Goal: Transaction & Acquisition: Purchase product/service

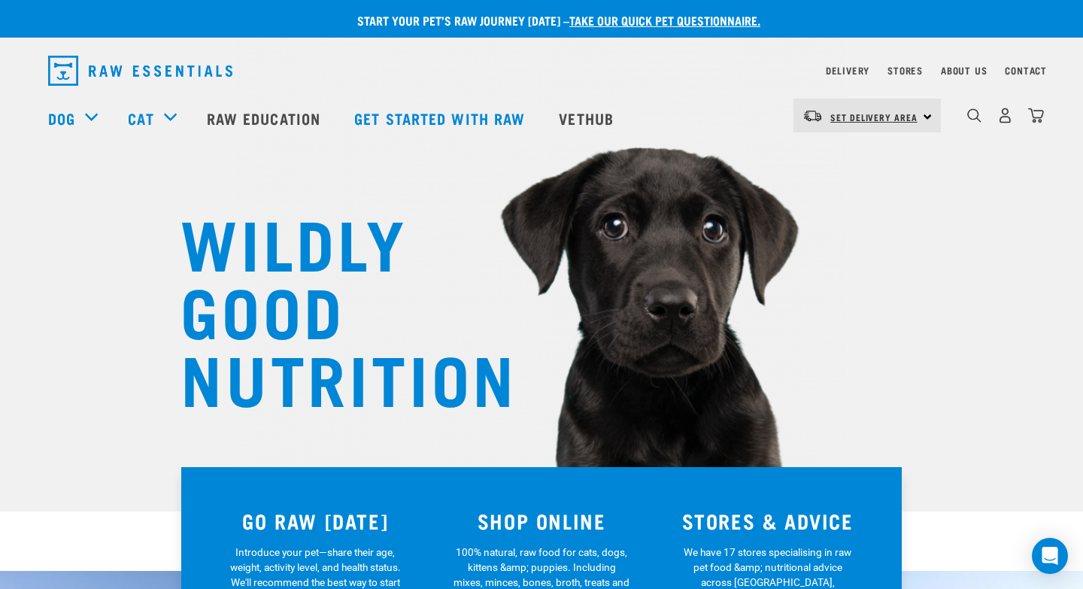
click at [915, 114] on span "Set Delivery Area" at bounding box center [873, 116] width 87 height 5
click at [873, 150] on link "[GEOGRAPHIC_DATA]" at bounding box center [866, 157] width 144 height 33
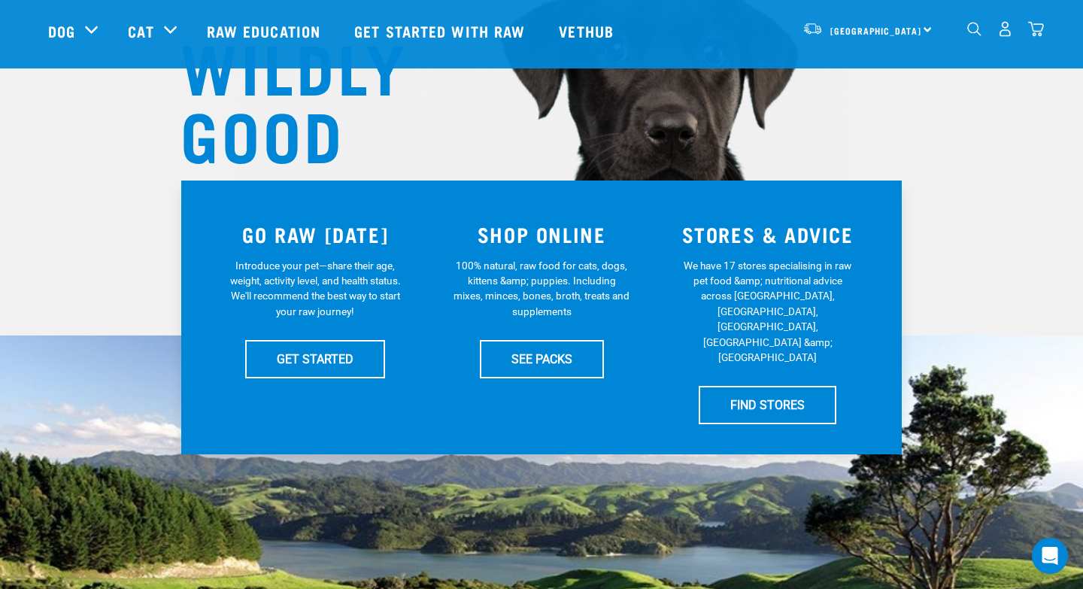
scroll to position [182, 0]
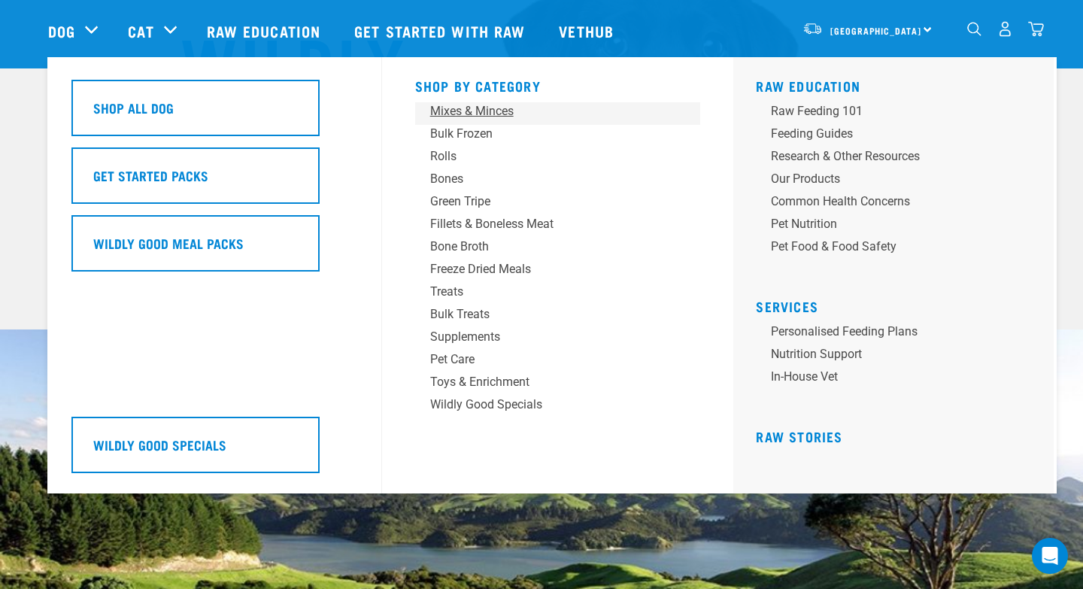
click at [487, 111] on div "Mixes & Minces" at bounding box center [547, 111] width 235 height 18
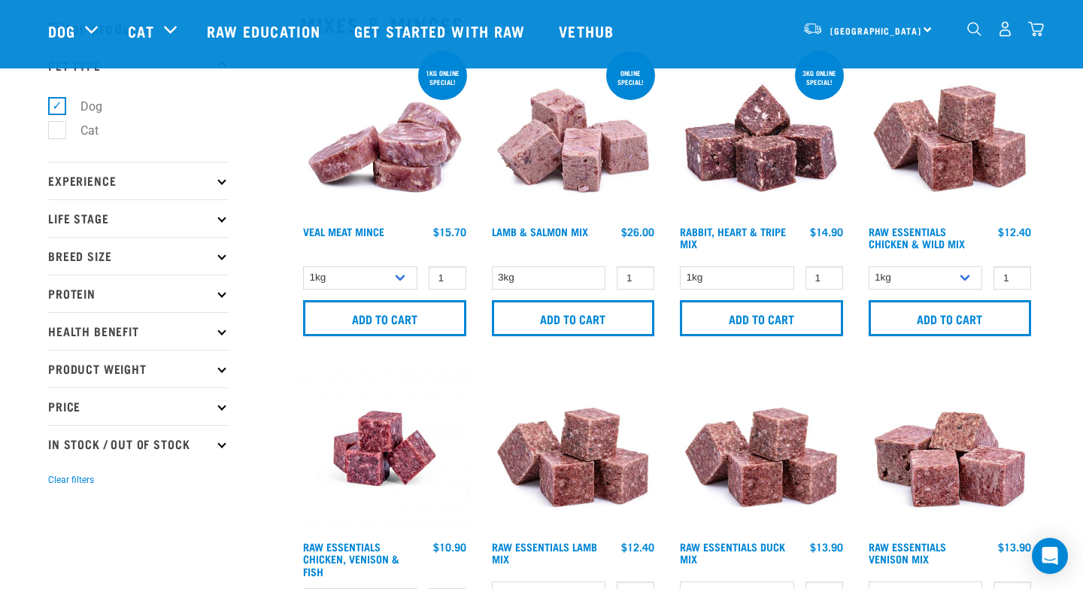
scroll to position [61, 0]
type input "2"
click at [639, 275] on input "2" at bounding box center [636, 277] width 38 height 23
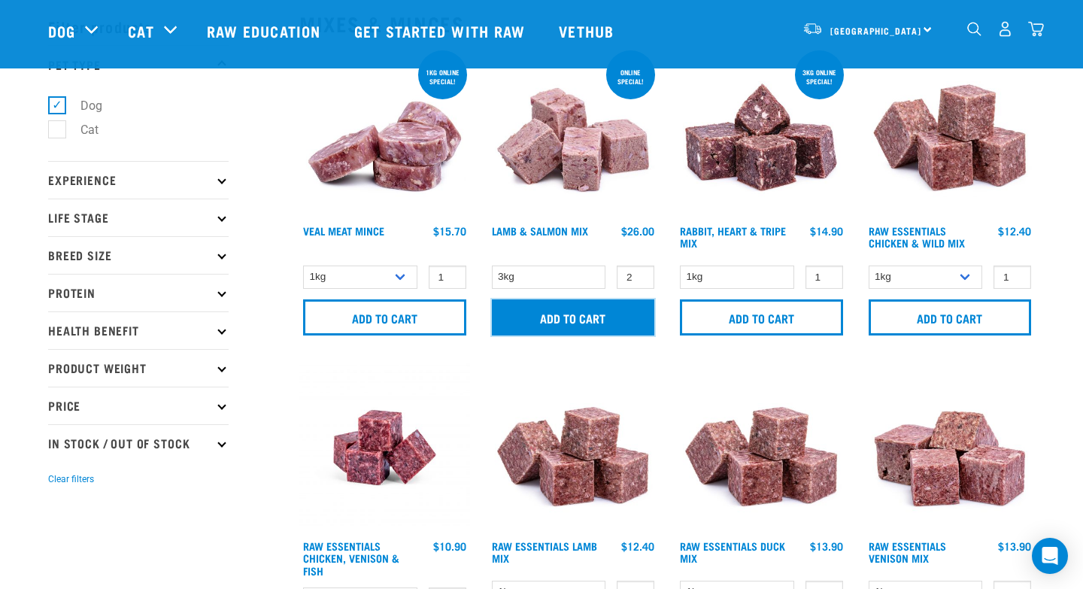
click at [627, 299] on input "Add to cart" at bounding box center [573, 317] width 163 height 36
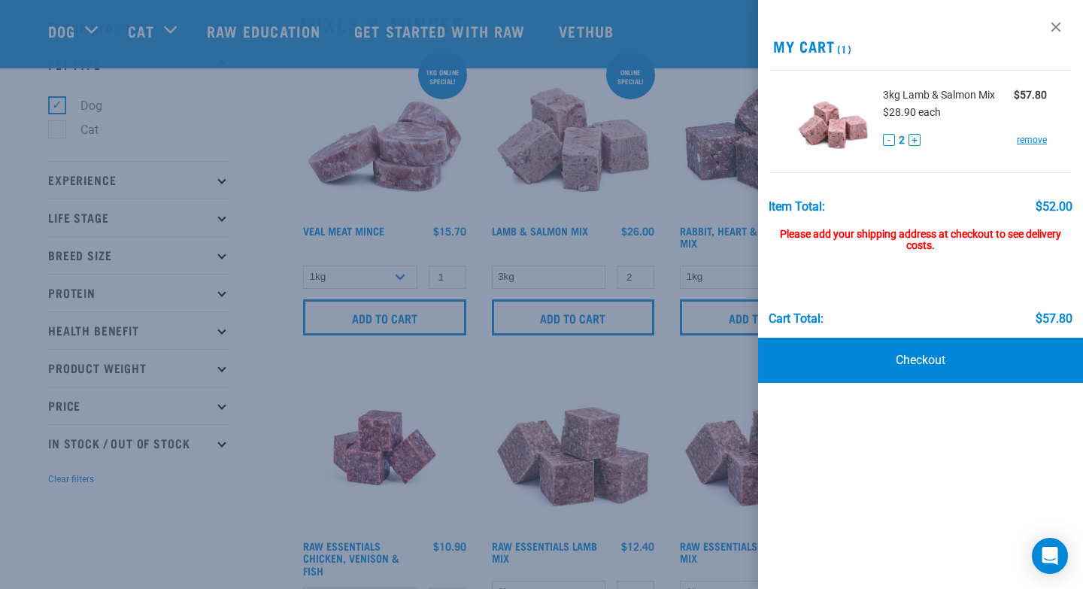
click at [672, 193] on div at bounding box center [541, 294] width 1083 height 589
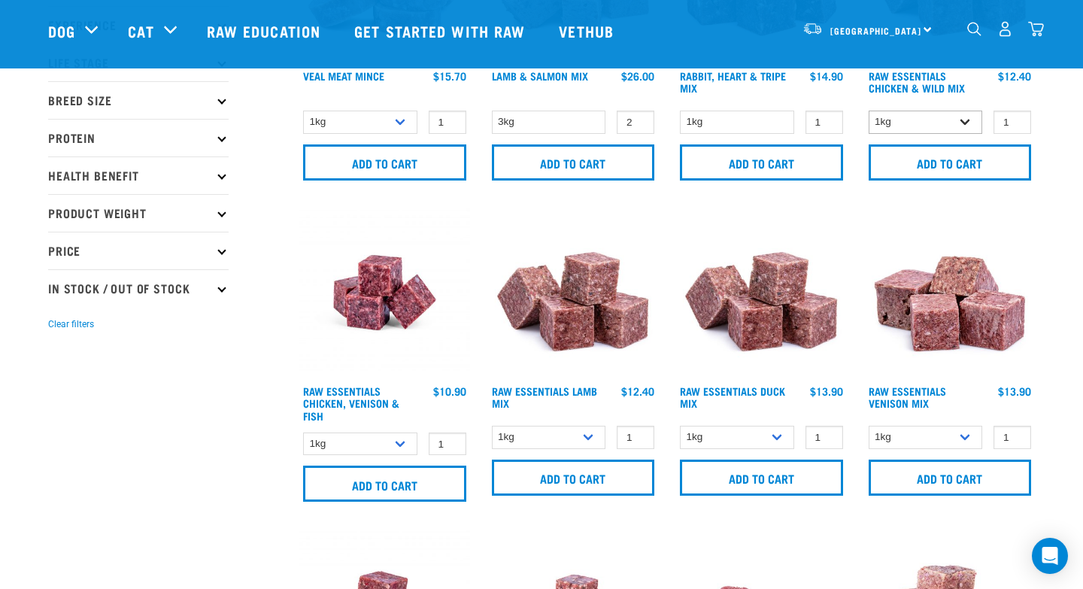
scroll to position [220, 0]
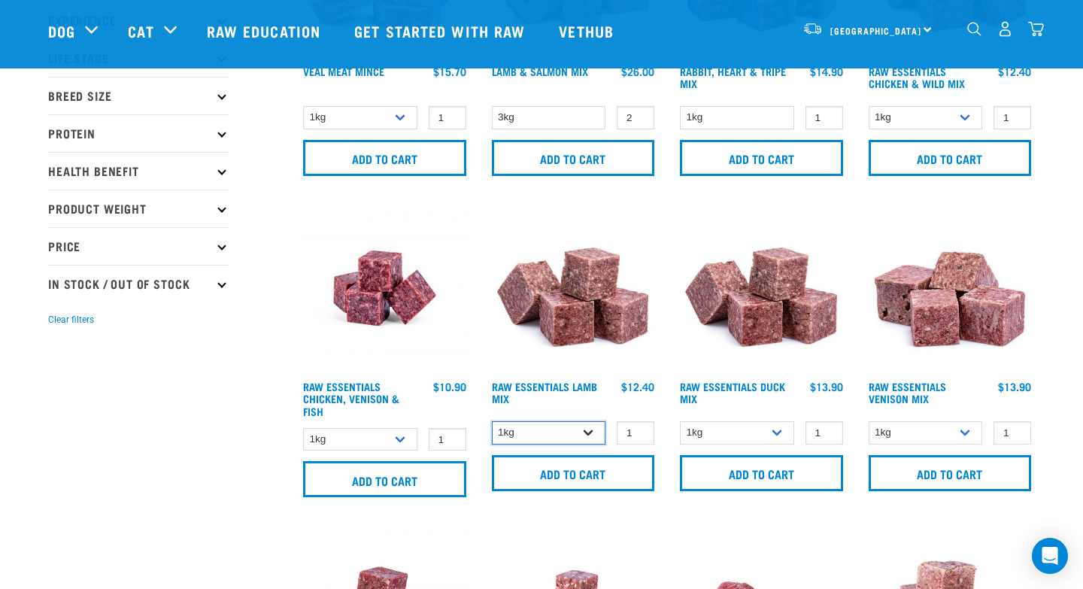
click at [591, 438] on select "1kg 3kg Bulk (10kg)" at bounding box center [549, 432] width 114 height 23
select select "341961"
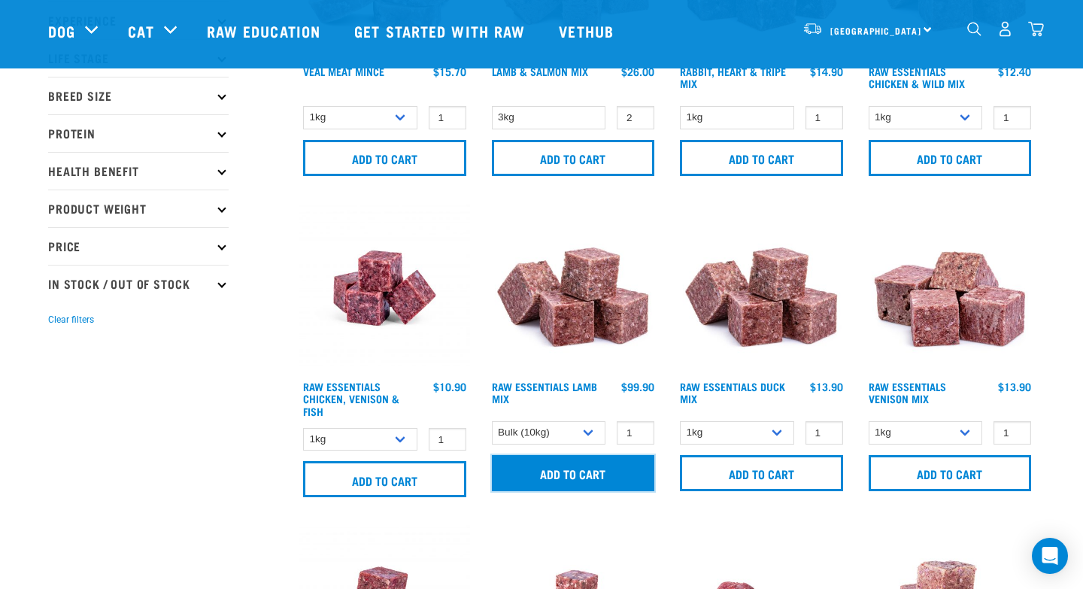
click at [570, 474] on input "Add to cart" at bounding box center [573, 473] width 163 height 36
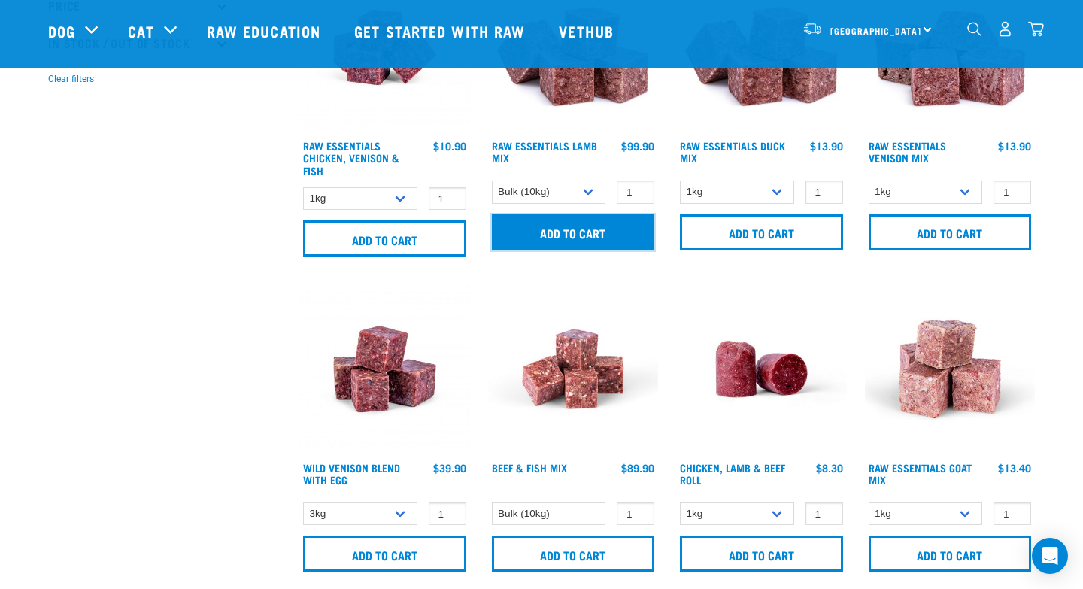
scroll to position [462, 0]
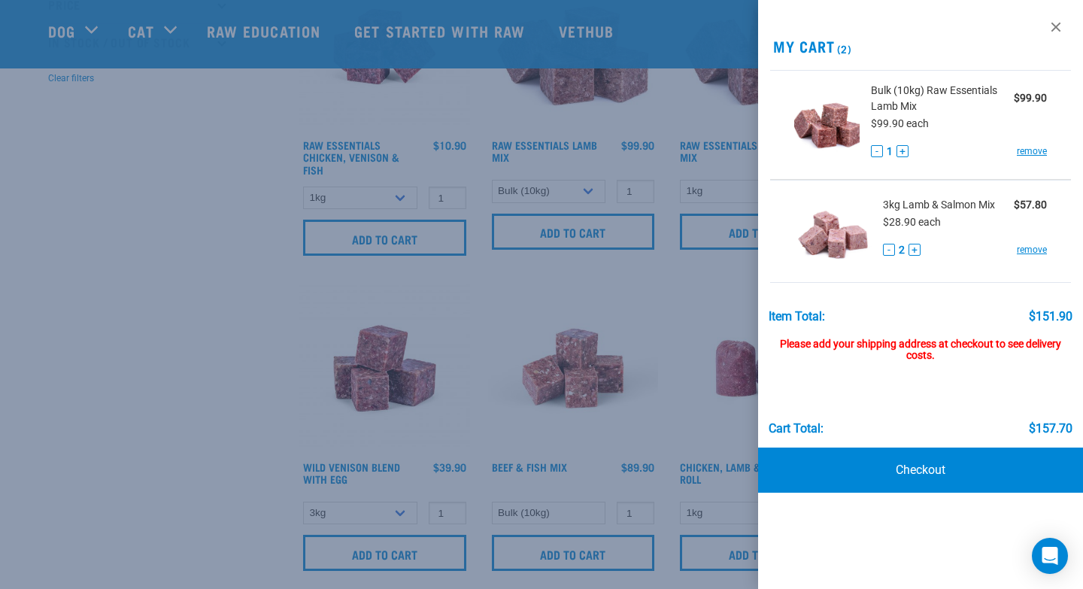
click at [250, 476] on div at bounding box center [541, 294] width 1083 height 589
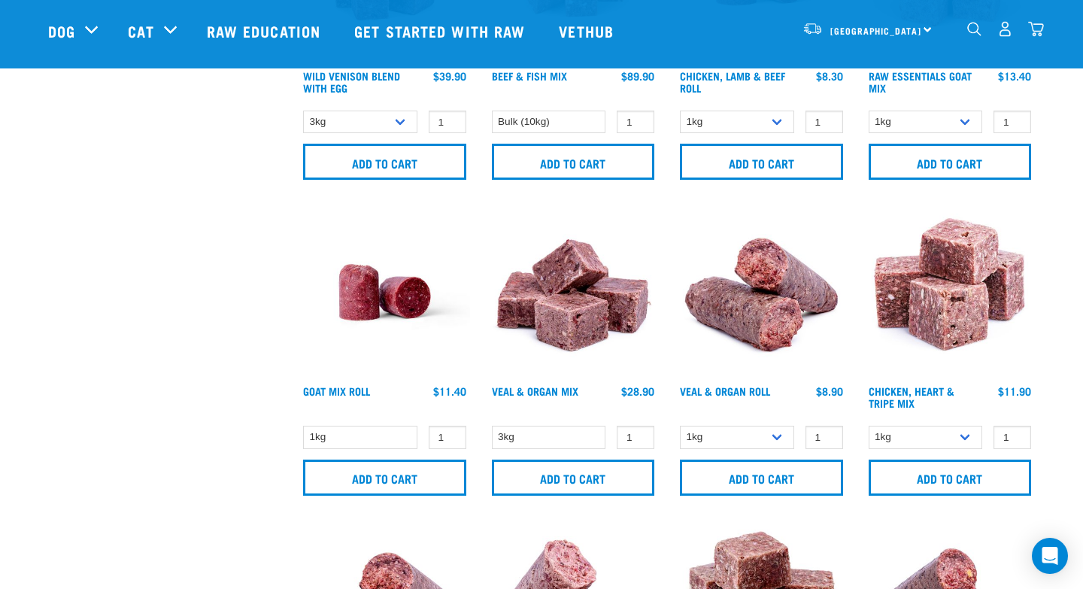
scroll to position [854, 0]
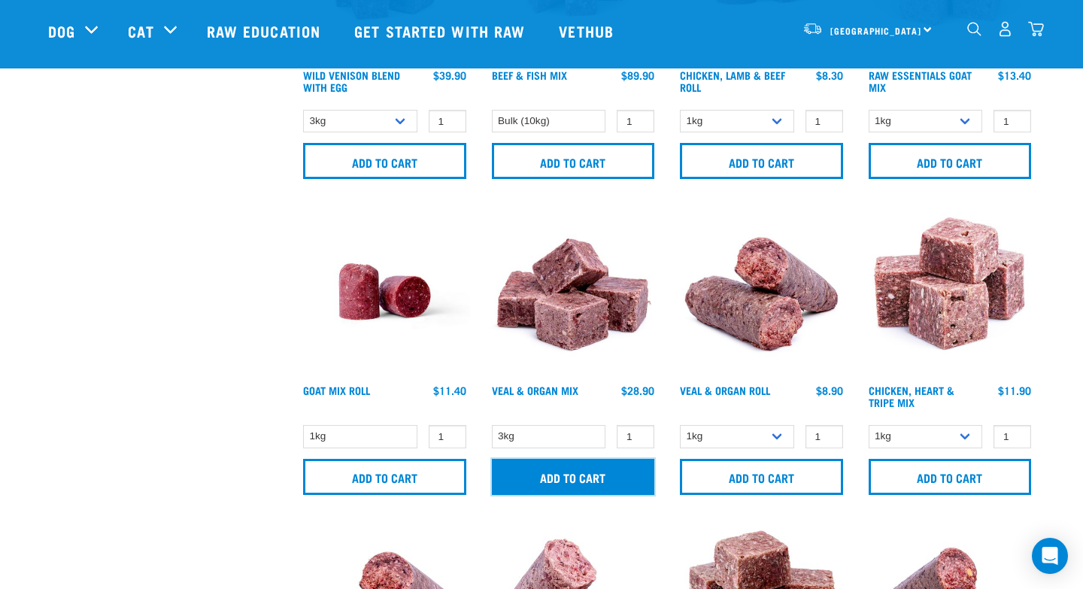
click at [573, 481] on input "Add to cart" at bounding box center [573, 477] width 163 height 36
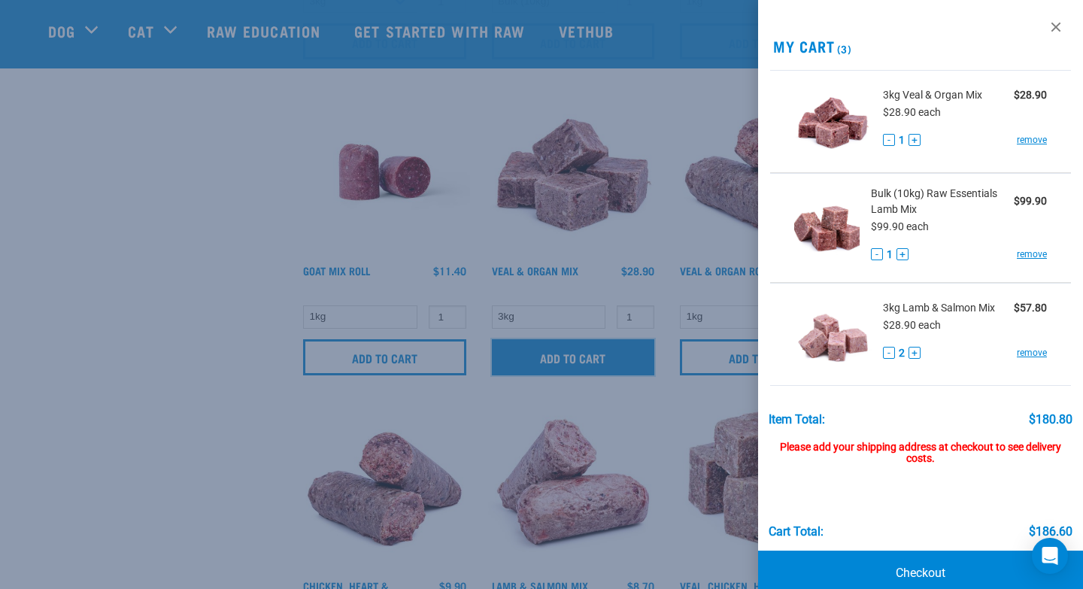
scroll to position [975, 0]
click at [1031, 144] on link "remove" at bounding box center [1032, 140] width 30 height 14
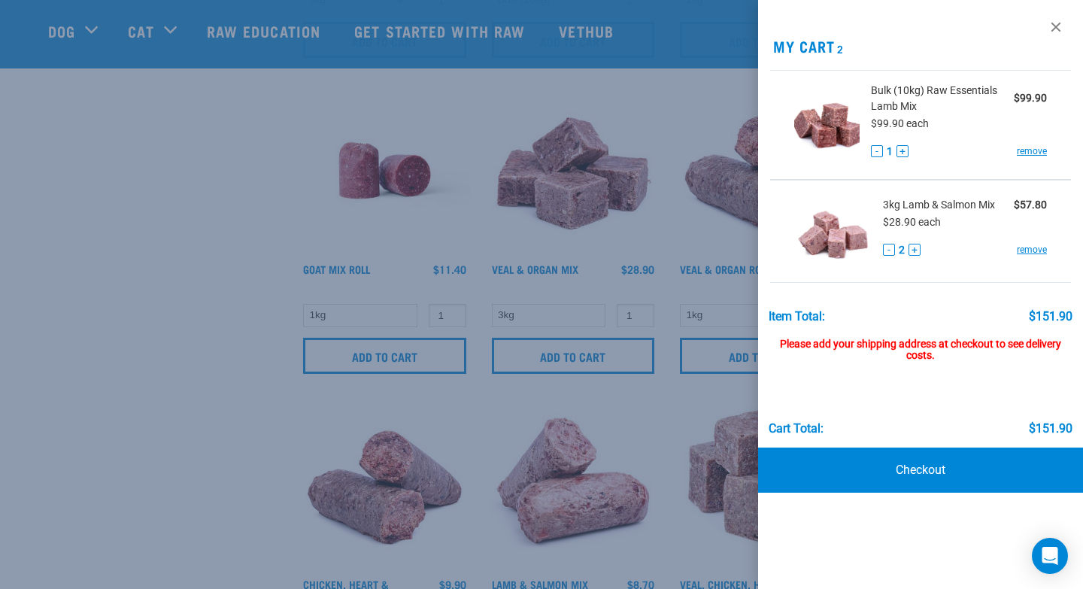
click at [228, 268] on div at bounding box center [541, 294] width 1083 height 589
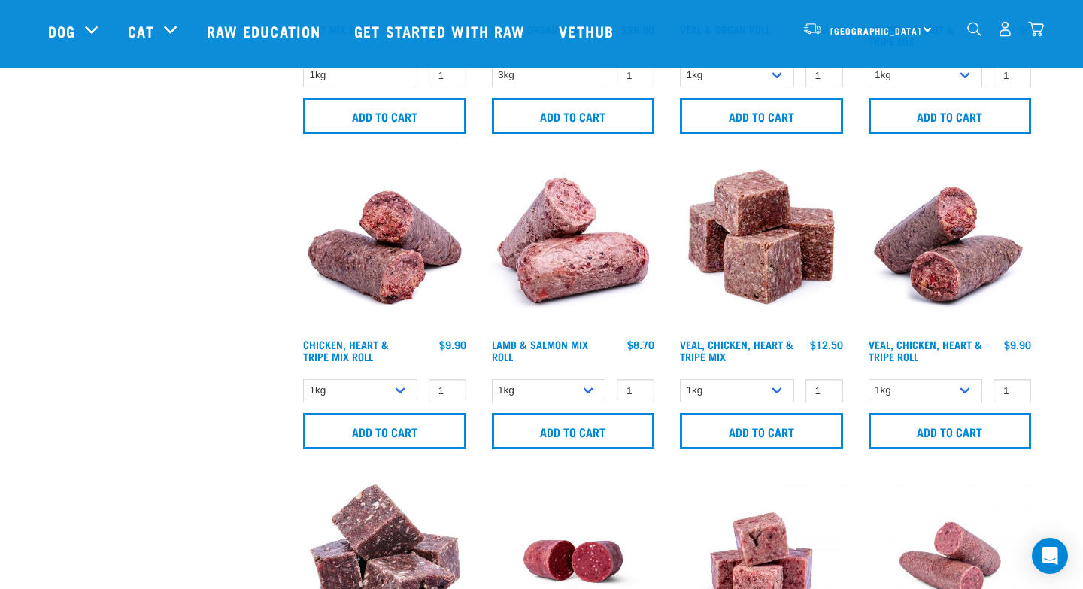
scroll to position [1235, 0]
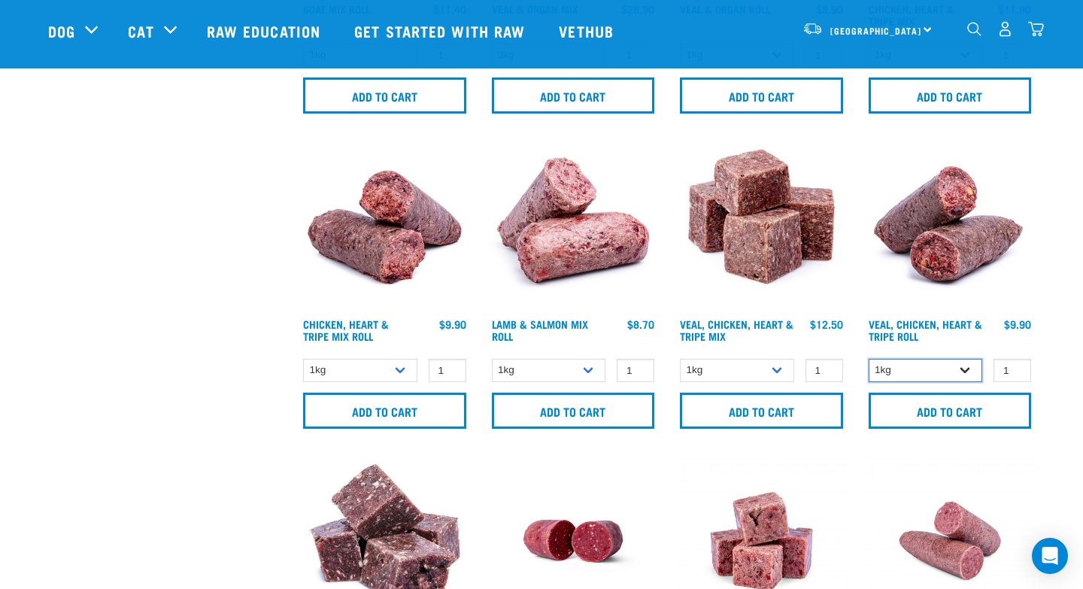
click at [958, 369] on select "1kg Bulk (10kg)" at bounding box center [926, 370] width 114 height 23
select select "176976"
click at [770, 372] on select "1kg 3kg" at bounding box center [737, 370] width 114 height 23
select select "752"
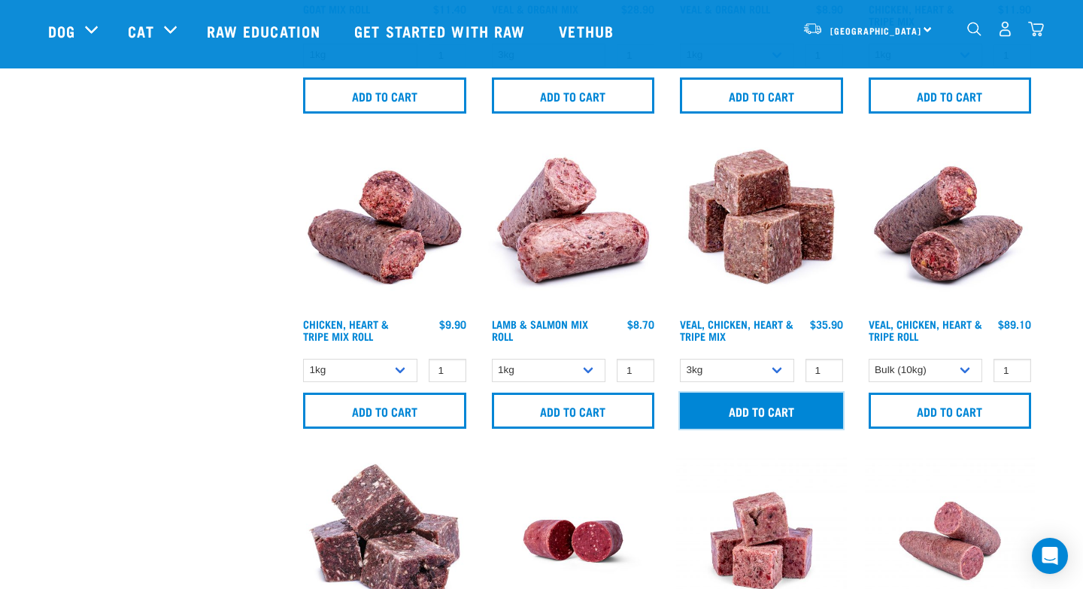
click at [752, 403] on input "Add to cart" at bounding box center [761, 411] width 163 height 36
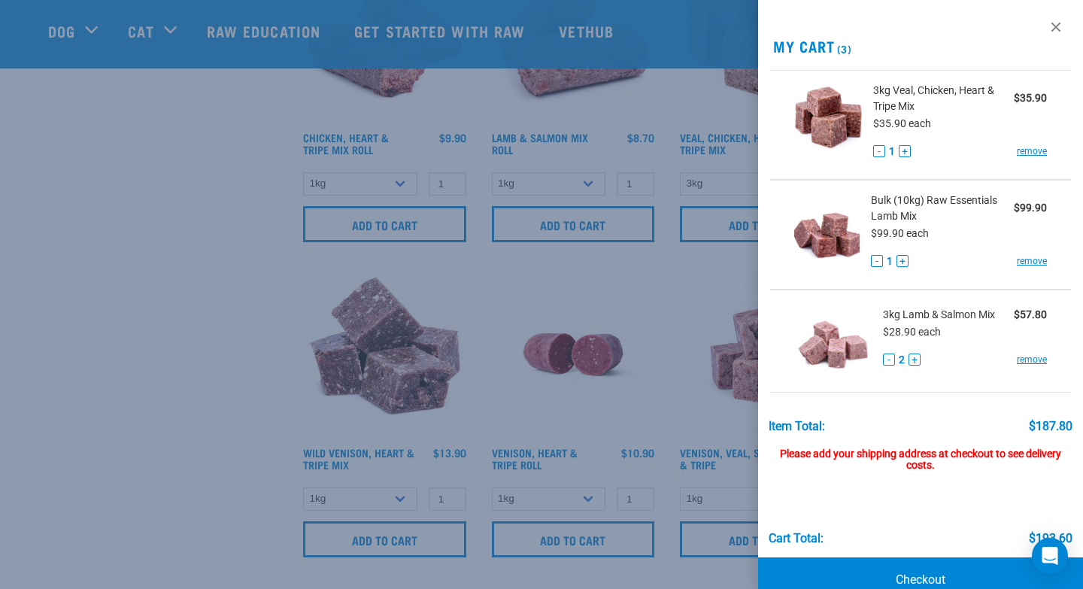
click at [217, 418] on div at bounding box center [541, 294] width 1083 height 589
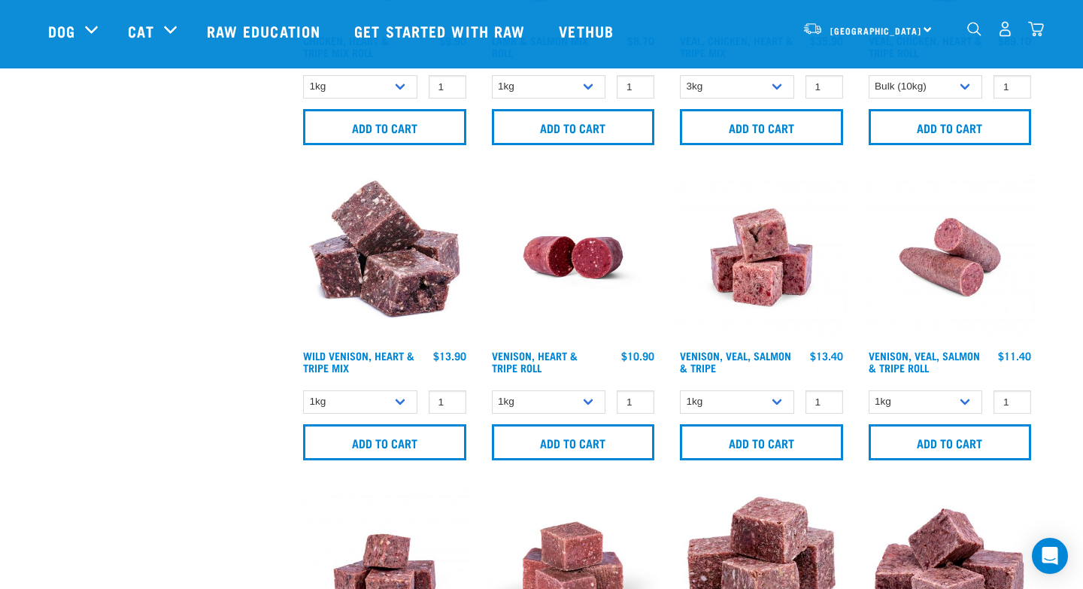
scroll to position [1574, 0]
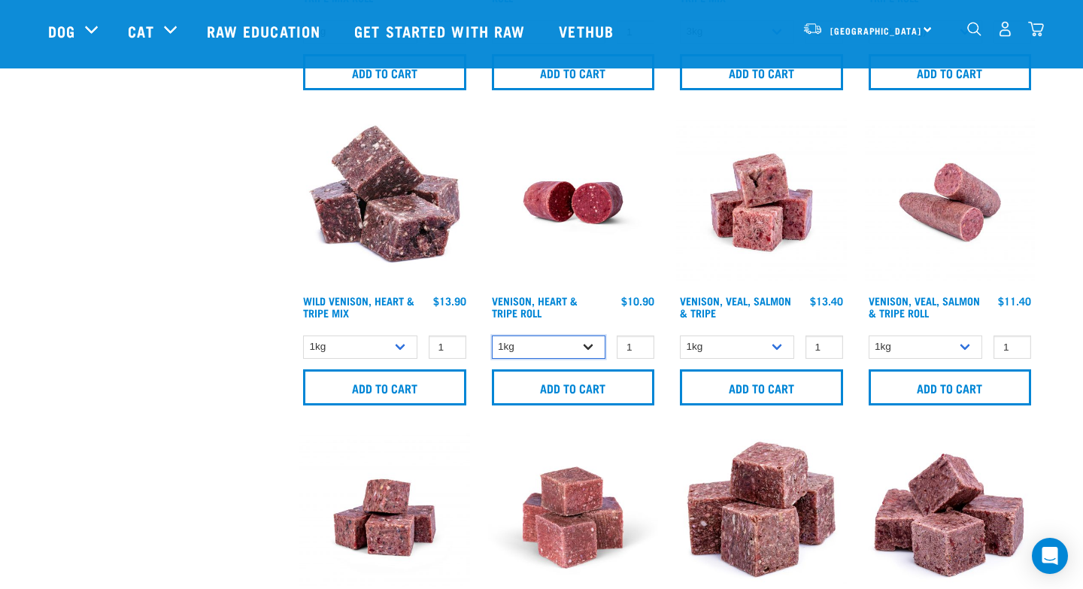
click at [535, 342] on select "1kg Bulk (10kg)" at bounding box center [549, 347] width 114 height 23
click at [542, 345] on select "1kg Bulk (10kg)" at bounding box center [549, 347] width 114 height 23
select select "418564"
click at [773, 350] on select "1kg 3kg" at bounding box center [737, 347] width 114 height 23
select select "62284"
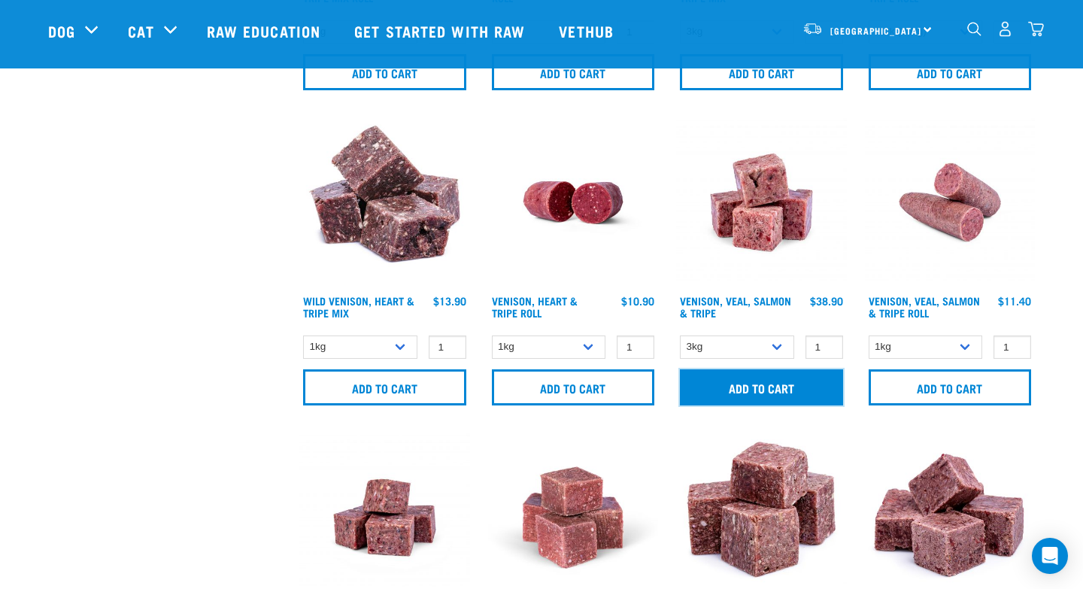
click at [758, 382] on input "Add to cart" at bounding box center [761, 387] width 163 height 36
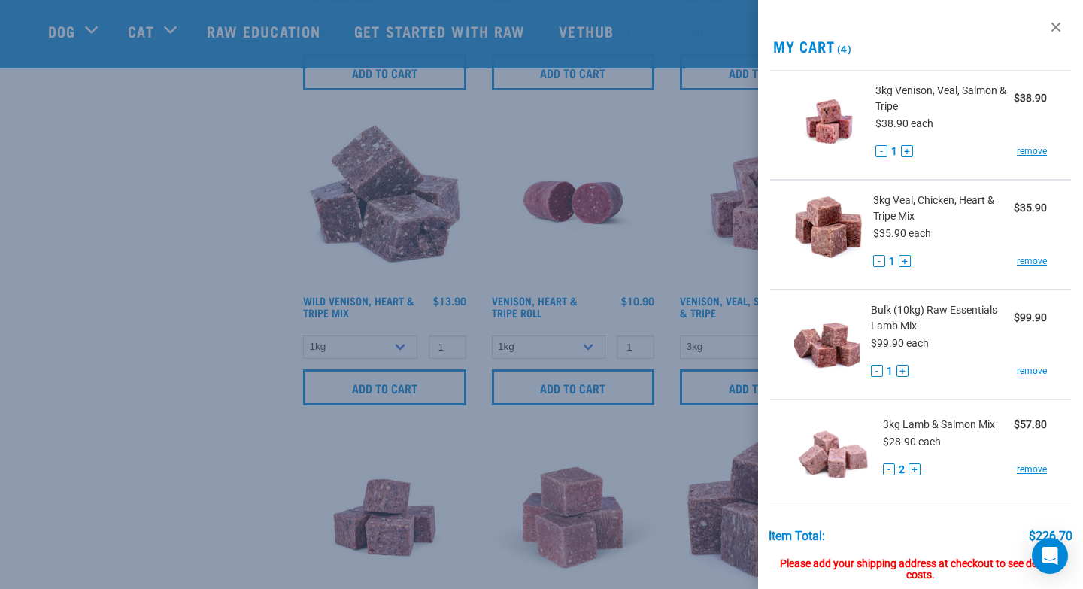
click at [235, 353] on div at bounding box center [541, 294] width 1083 height 589
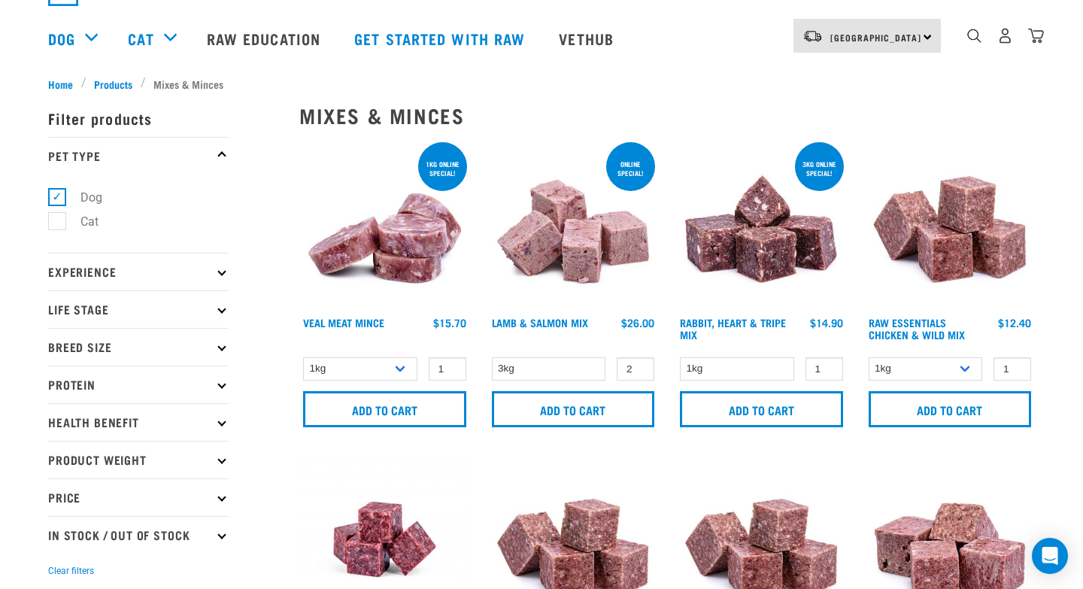
scroll to position [0, 0]
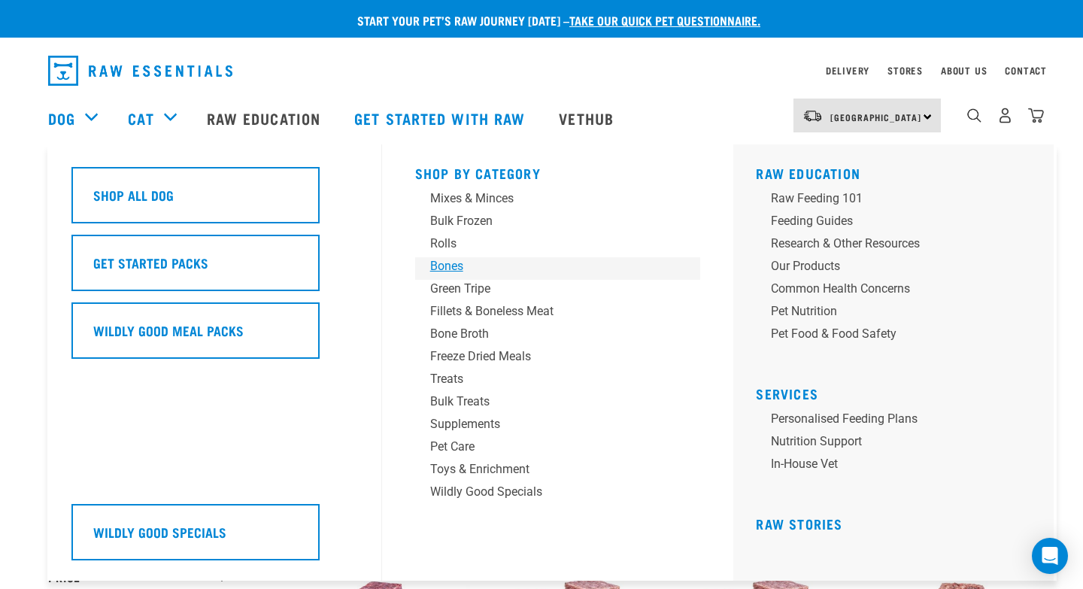
click at [452, 261] on div "Bones" at bounding box center [547, 266] width 235 height 18
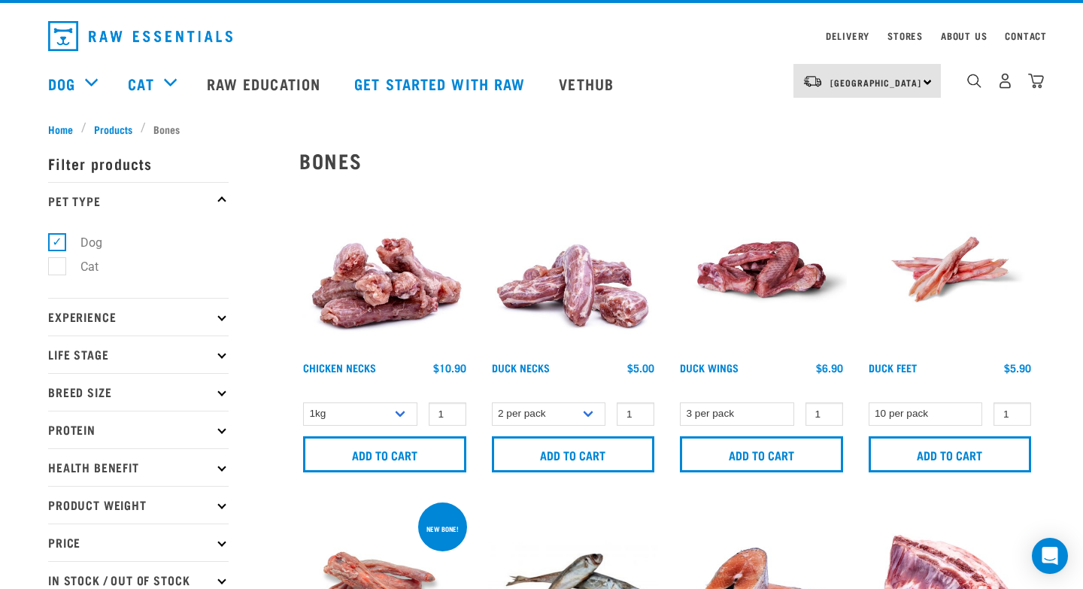
scroll to position [6, 0]
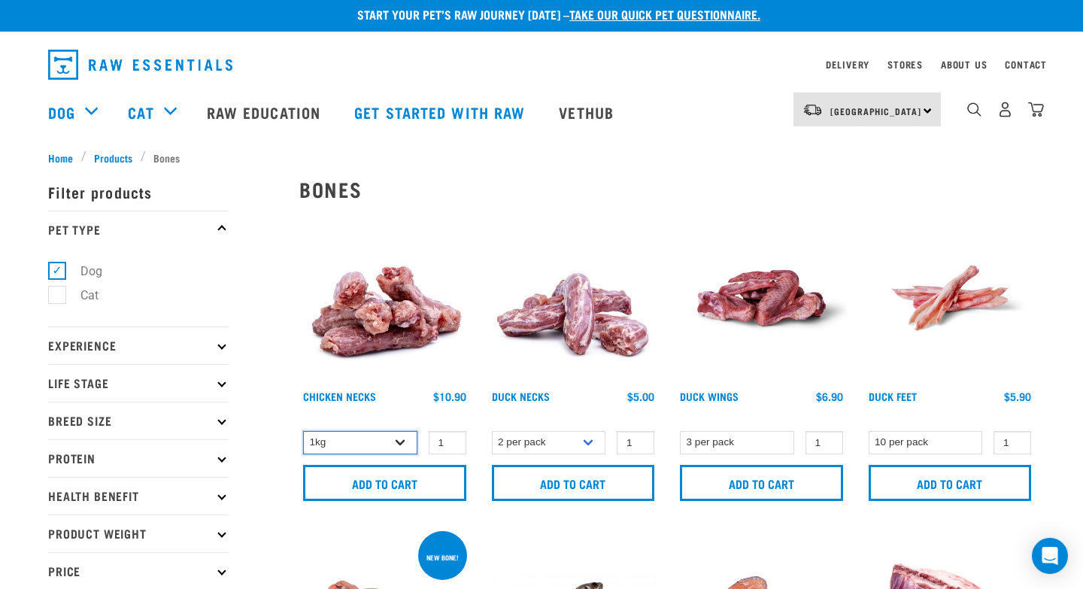
click at [398, 441] on select "1kg 2kg" at bounding box center [360, 442] width 114 height 23
select select "7342"
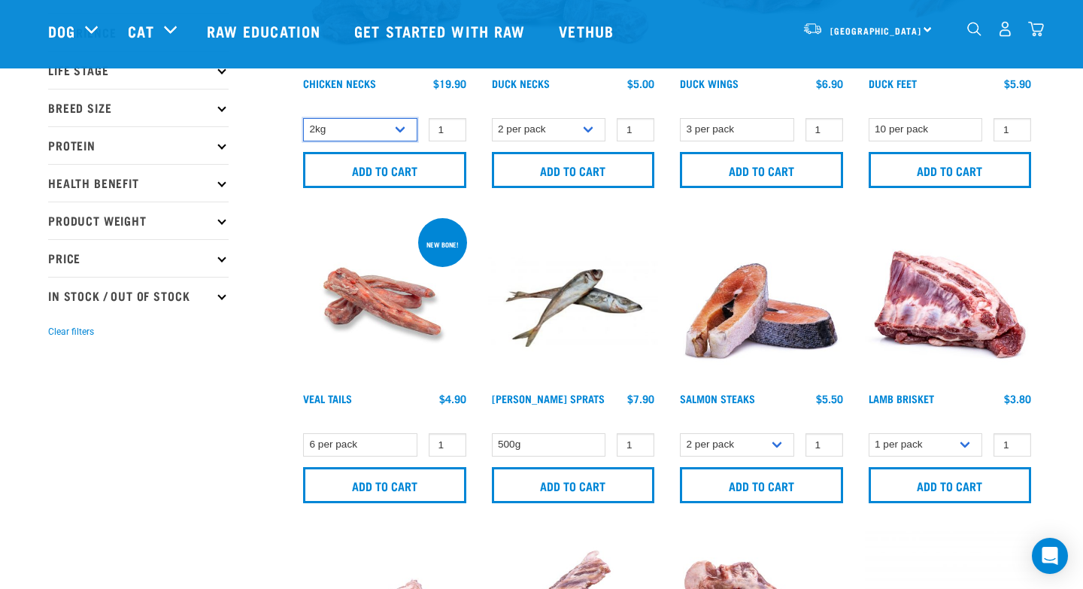
scroll to position [219, 0]
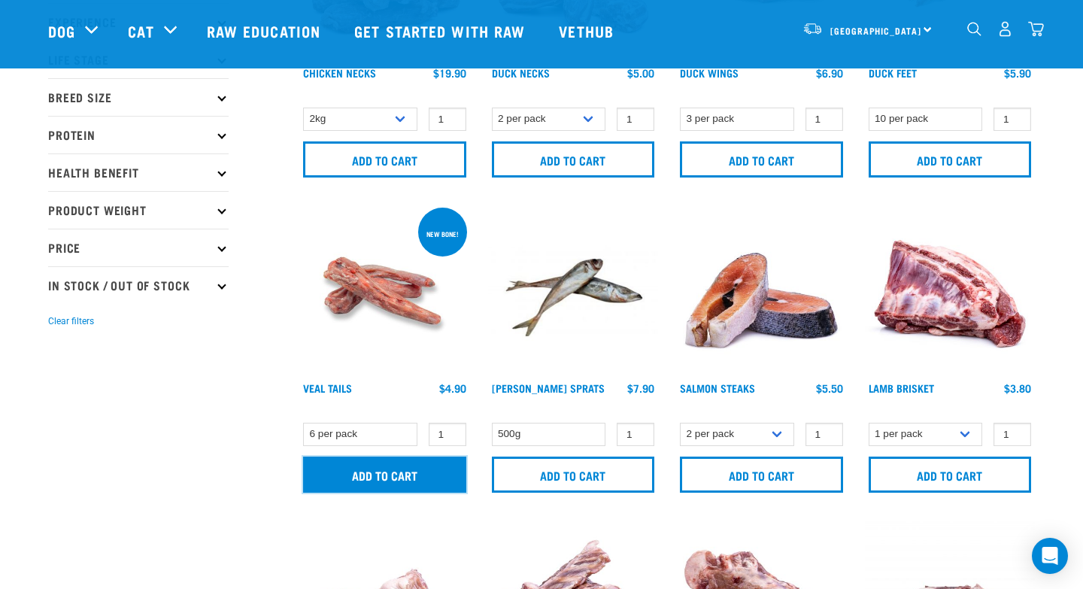
click at [363, 464] on input "Add to cart" at bounding box center [384, 475] width 163 height 36
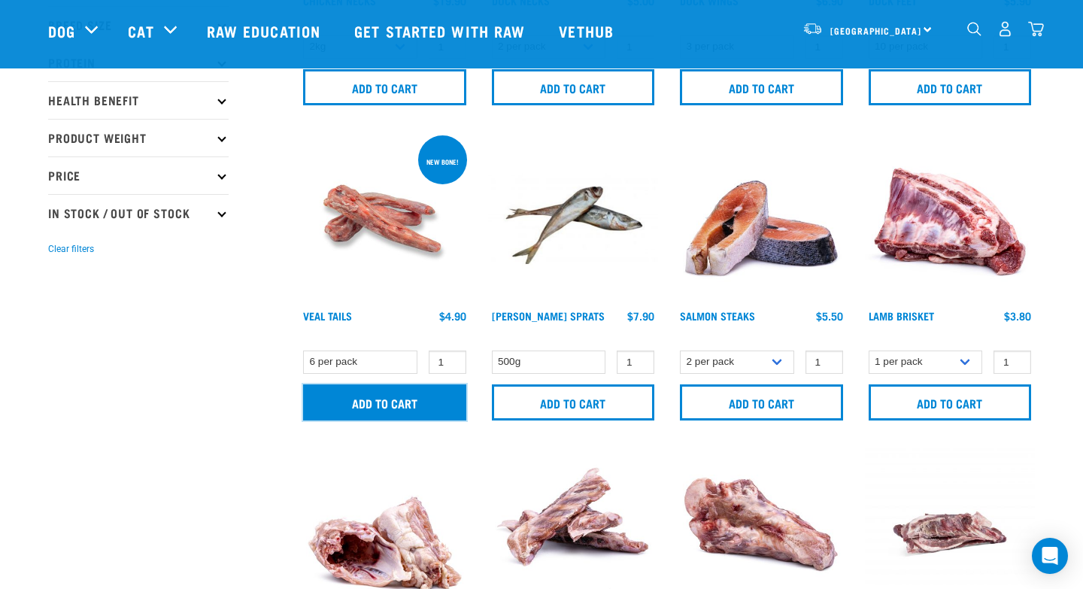
scroll to position [318, 0]
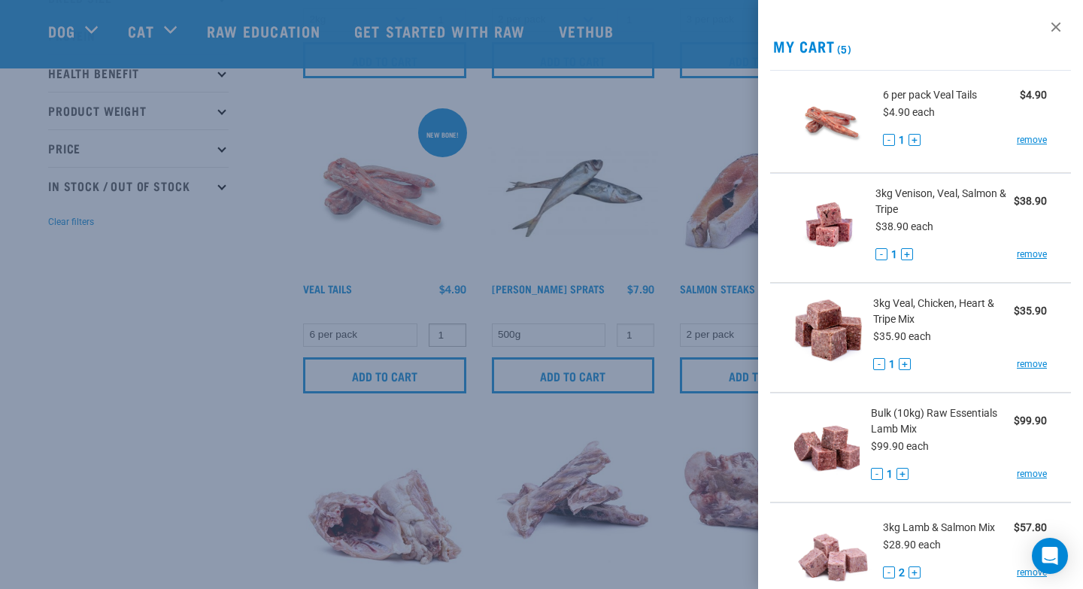
click at [451, 330] on div at bounding box center [541, 294] width 1083 height 589
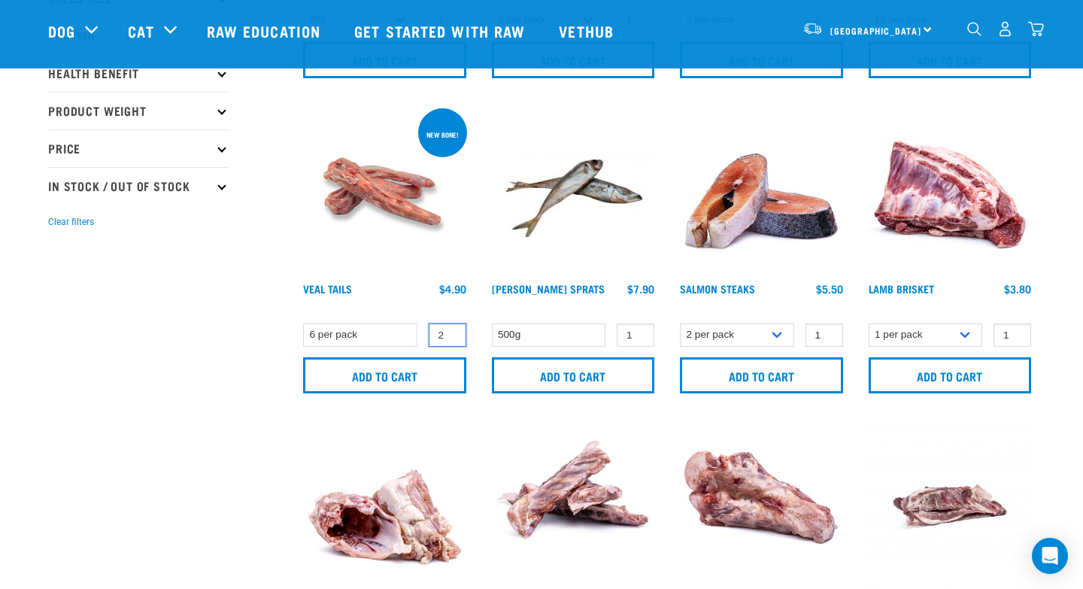
click at [451, 330] on input "2" at bounding box center [448, 334] width 38 height 23
type input "1"
click at [451, 339] on input "1" at bounding box center [448, 334] width 38 height 23
click at [417, 364] on input "Add to cart" at bounding box center [384, 375] width 163 height 36
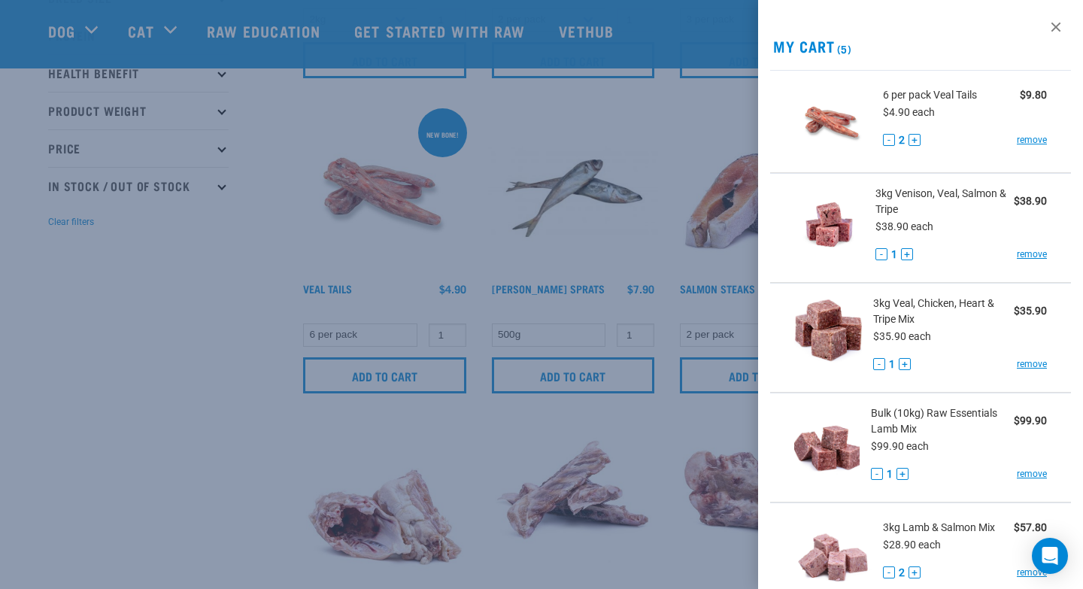
click at [215, 377] on div at bounding box center [541, 294] width 1083 height 589
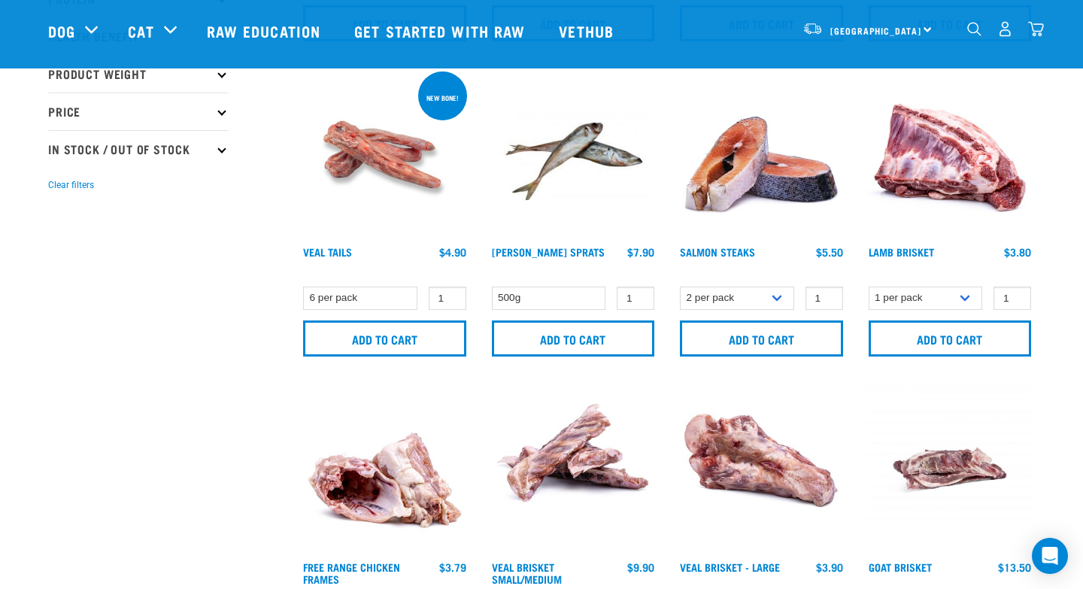
scroll to position [363, 0]
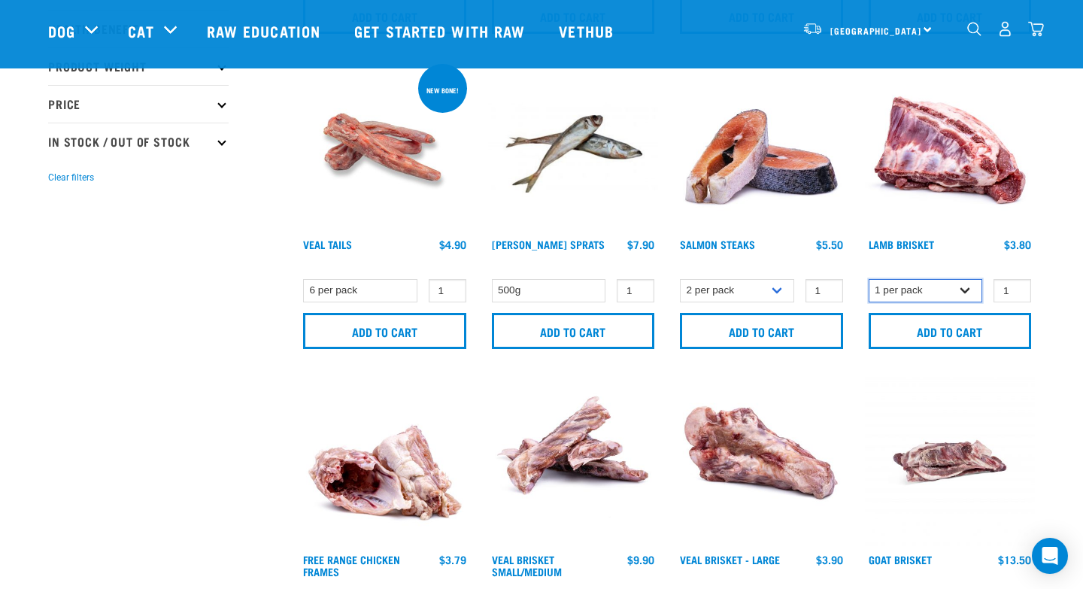
click at [928, 299] on select "1 per pack 4 per pack" at bounding box center [926, 290] width 114 height 23
select select "813"
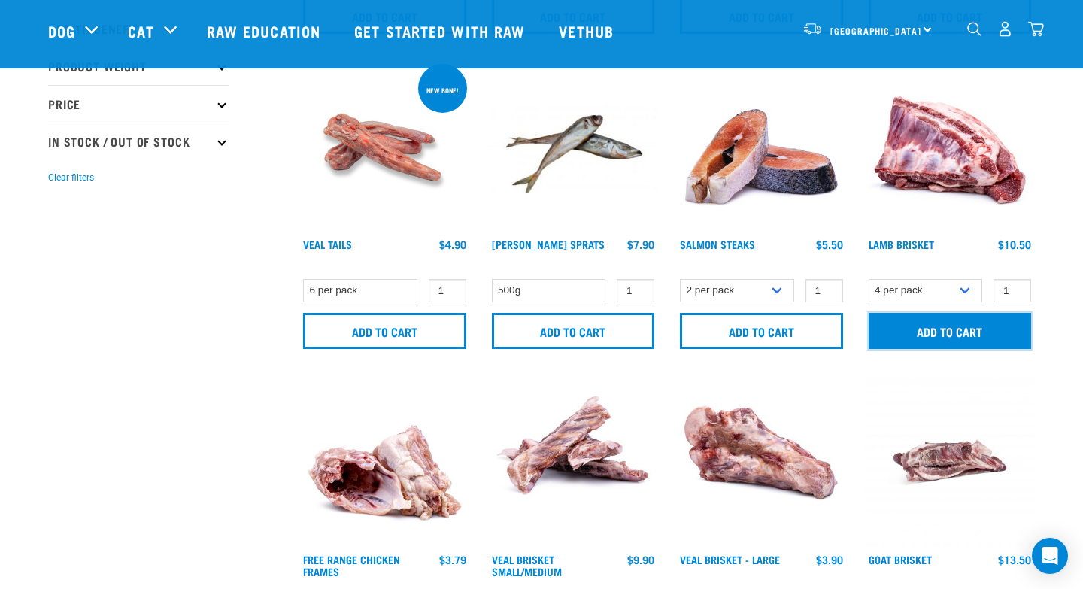
click at [922, 321] on input "Add to cart" at bounding box center [950, 331] width 163 height 36
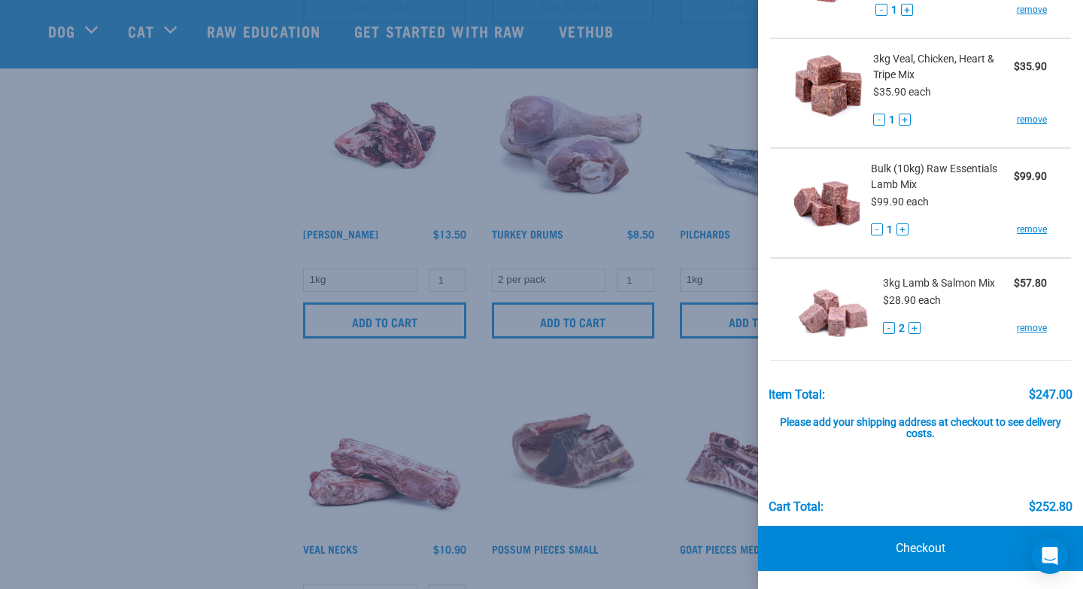
scroll to position [1047, 0]
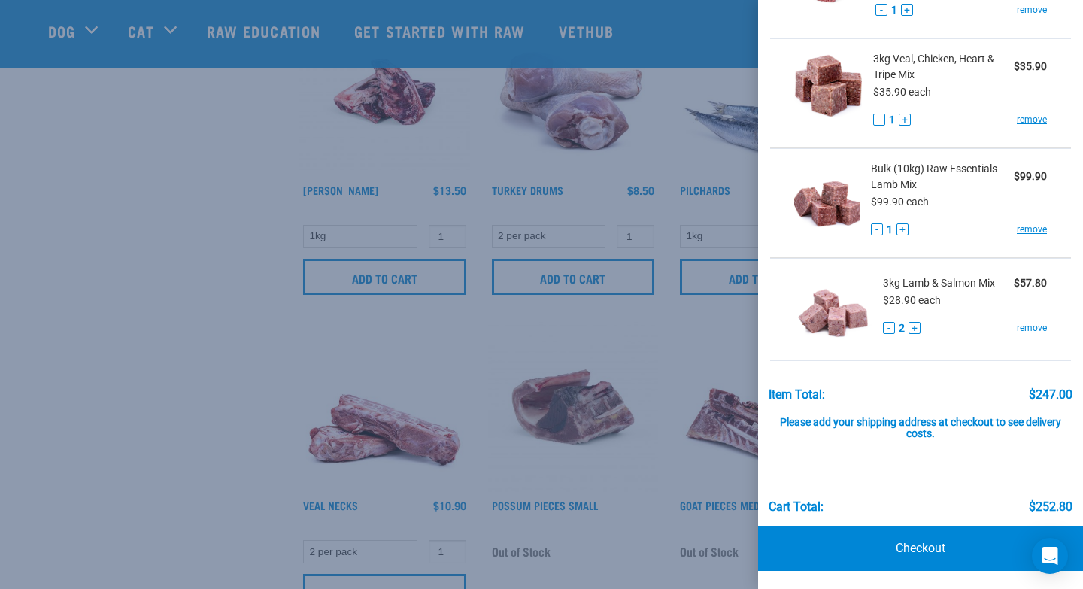
click at [103, 275] on div at bounding box center [541, 294] width 1083 height 589
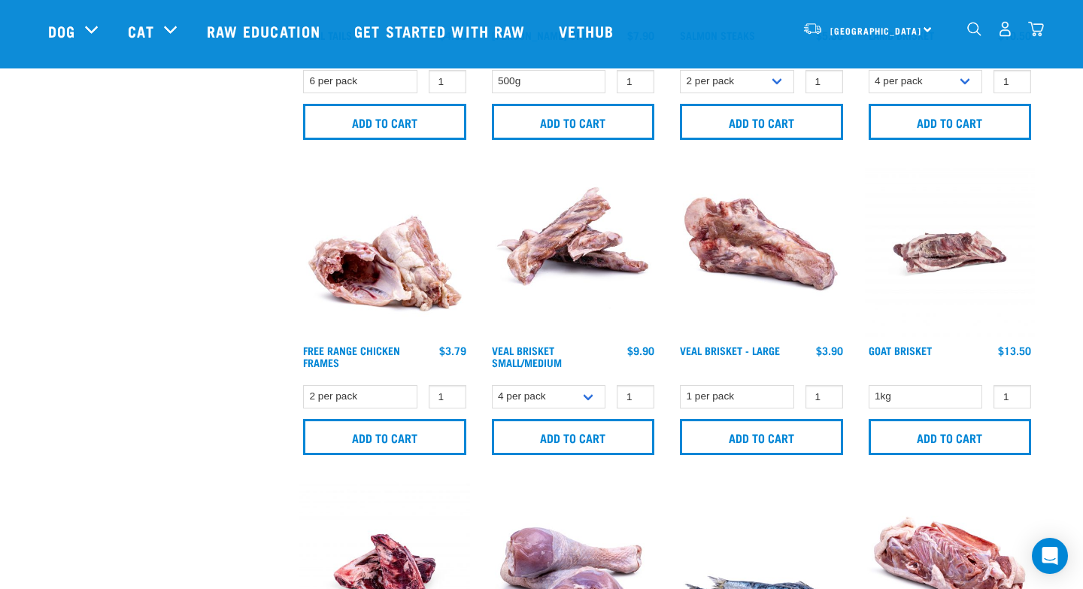
scroll to position [570, 0]
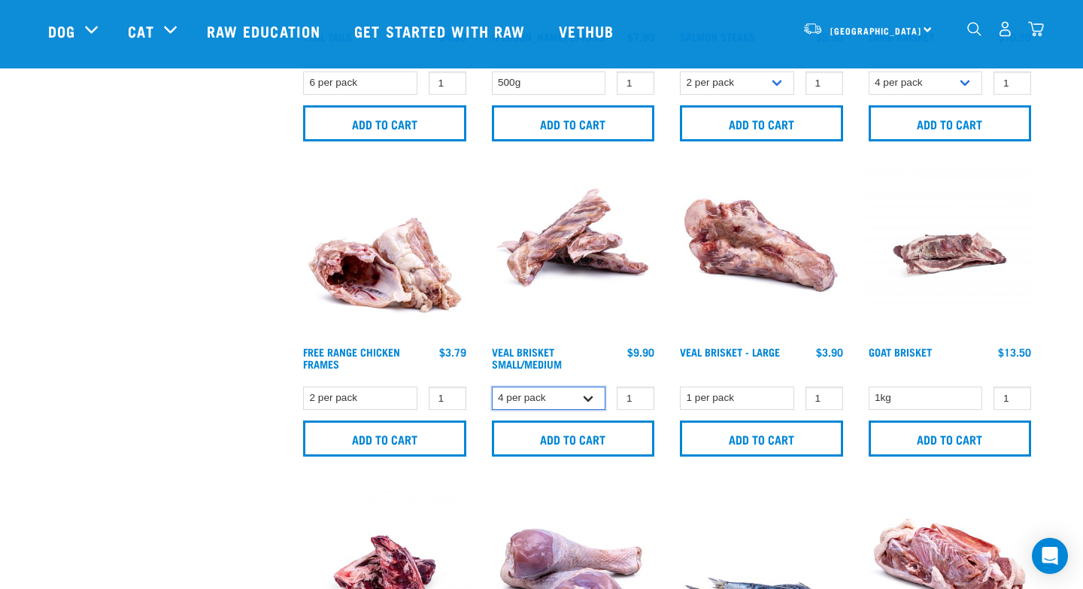
click at [591, 402] on select "4 per pack 8 per pack" at bounding box center [549, 398] width 114 height 23
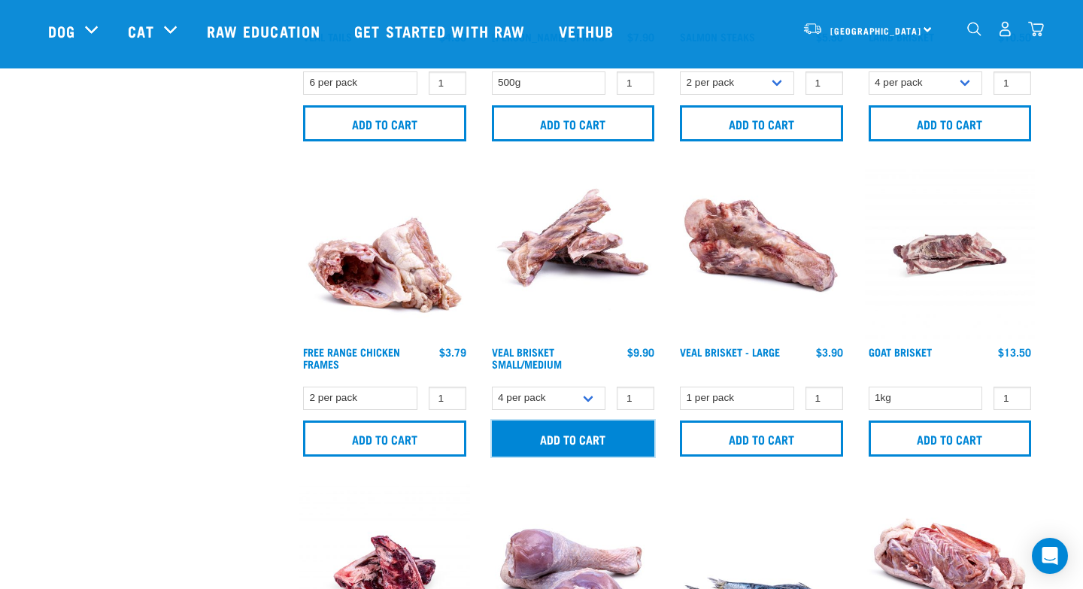
click at [580, 428] on input "Add to cart" at bounding box center [573, 439] width 163 height 36
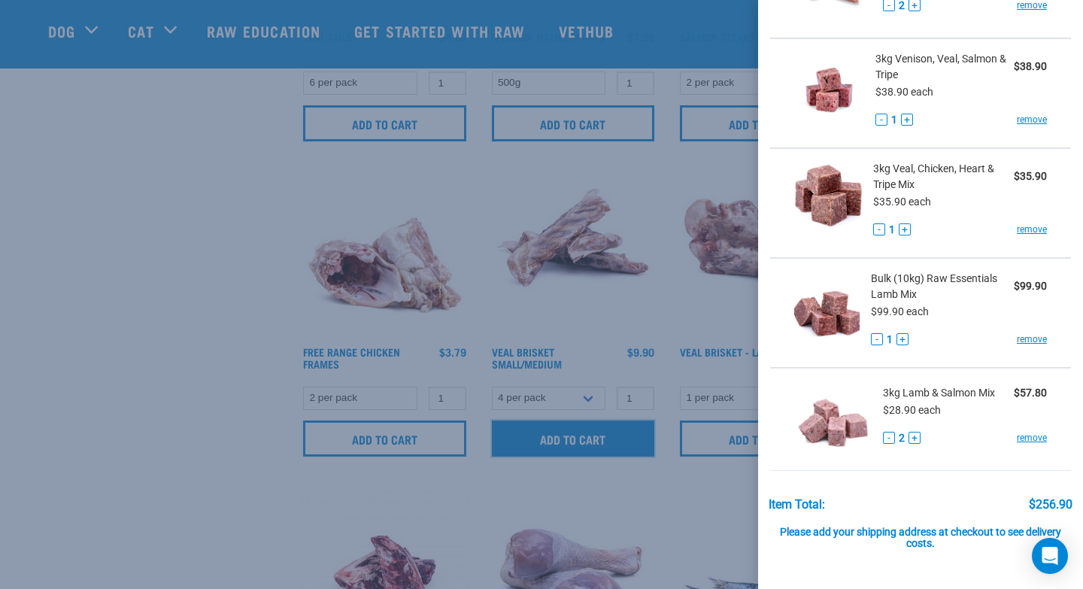
scroll to position [0, 0]
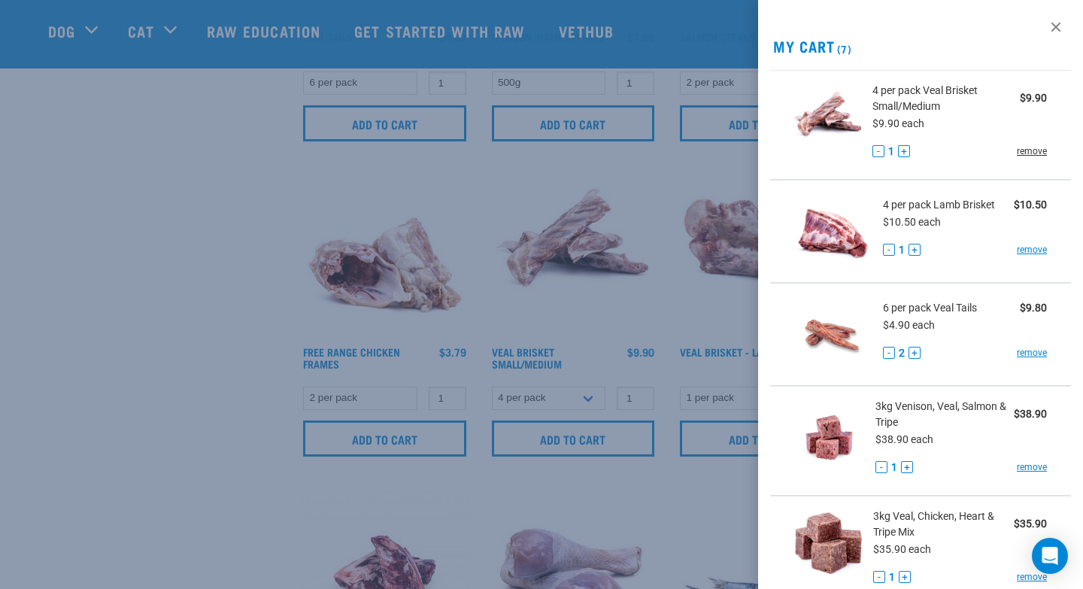
click at [1025, 155] on link "remove" at bounding box center [1032, 151] width 30 height 14
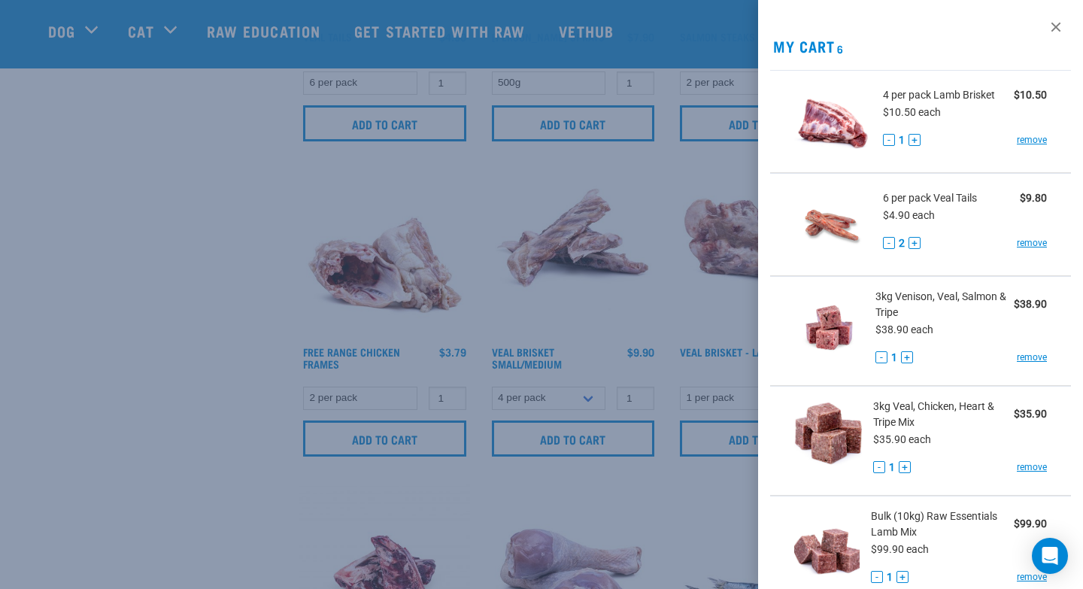
click at [205, 371] on div at bounding box center [541, 294] width 1083 height 589
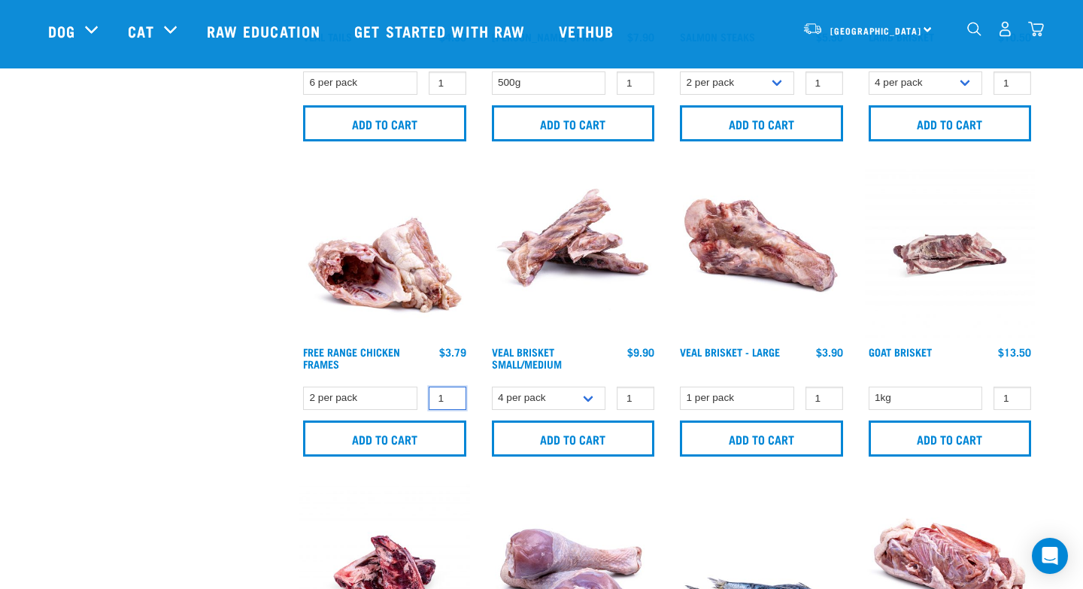
click at [436, 393] on input "1" at bounding box center [448, 398] width 38 height 23
type input "2"
click at [454, 397] on input "2" at bounding box center [448, 398] width 38 height 23
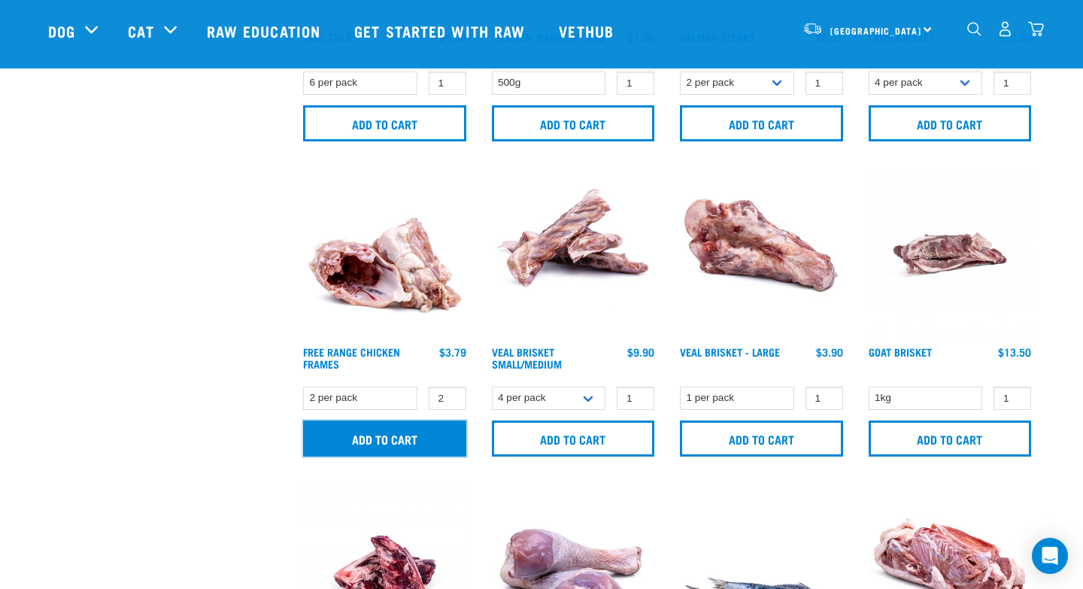
click at [413, 446] on input "Add to cart" at bounding box center [384, 439] width 163 height 36
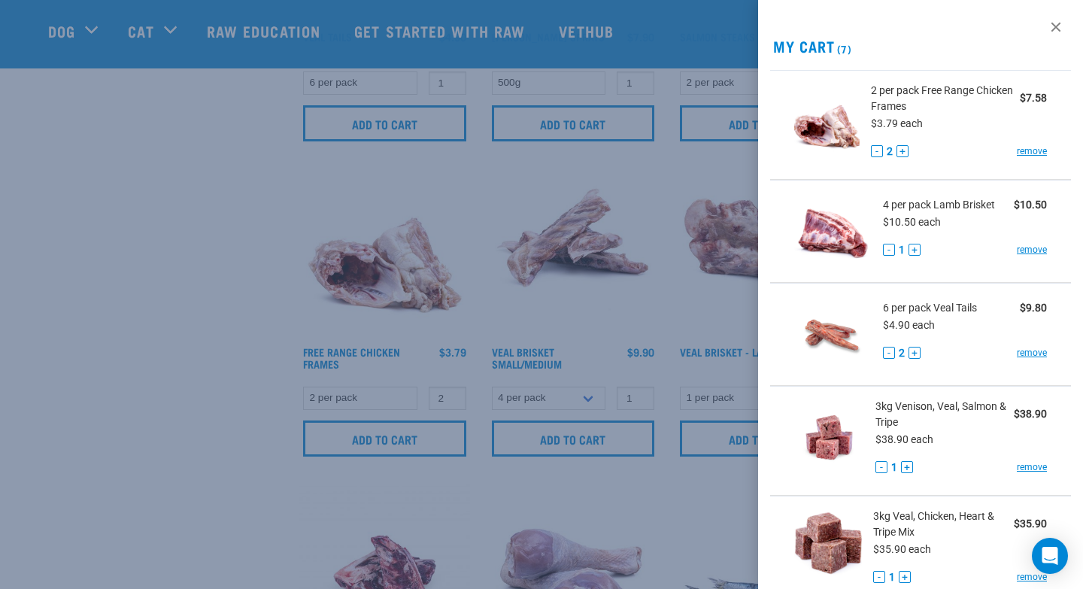
click at [208, 355] on div at bounding box center [541, 294] width 1083 height 589
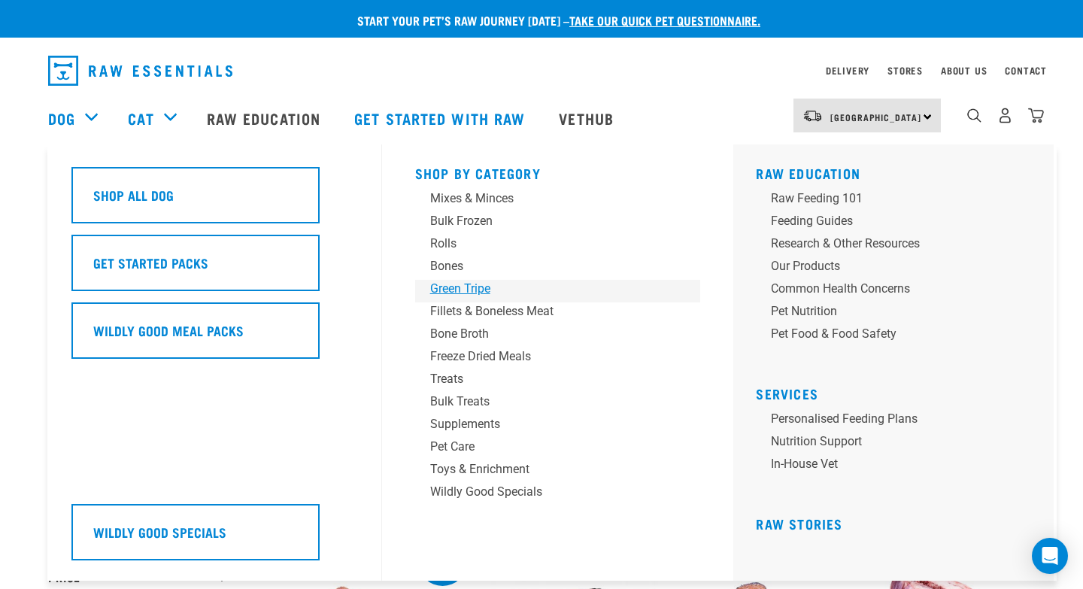
click at [463, 289] on div "Green Tripe" at bounding box center [547, 289] width 235 height 18
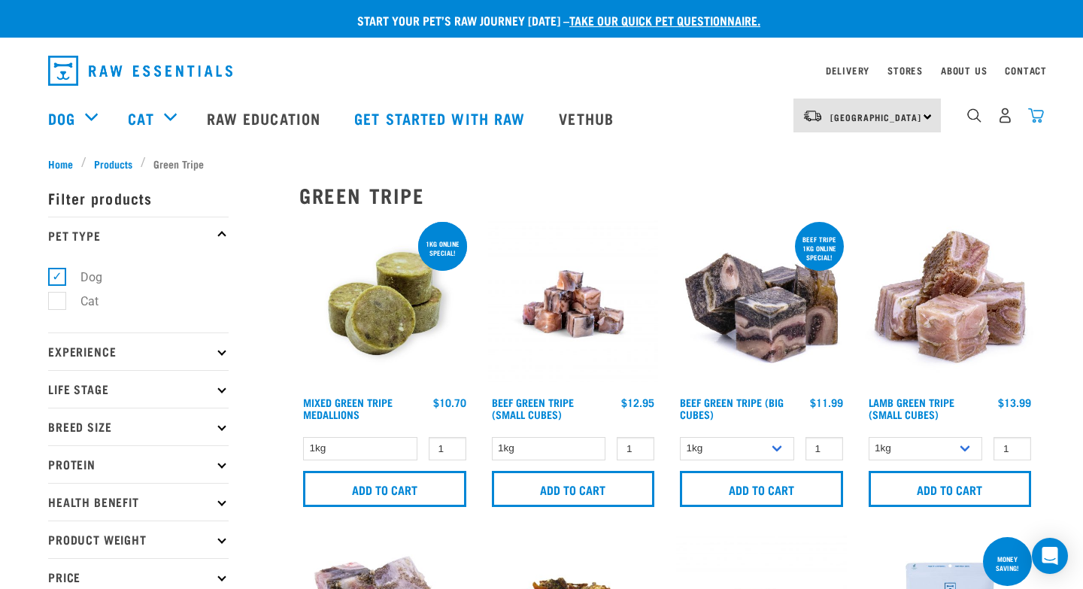
click at [1034, 114] on img "dropdown navigation" at bounding box center [1036, 116] width 16 height 16
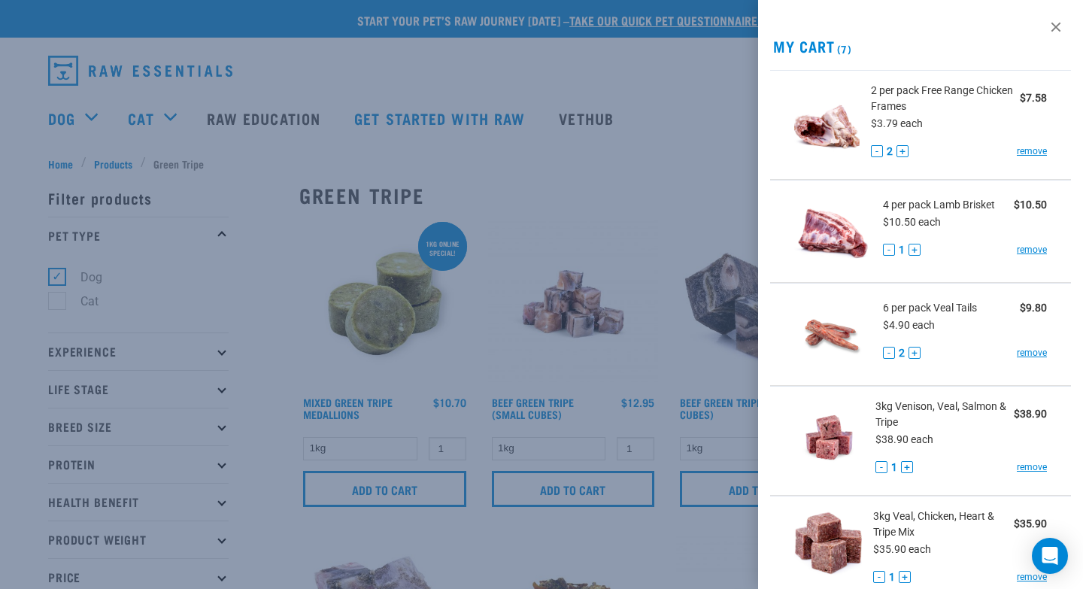
click at [688, 204] on div at bounding box center [541, 294] width 1083 height 589
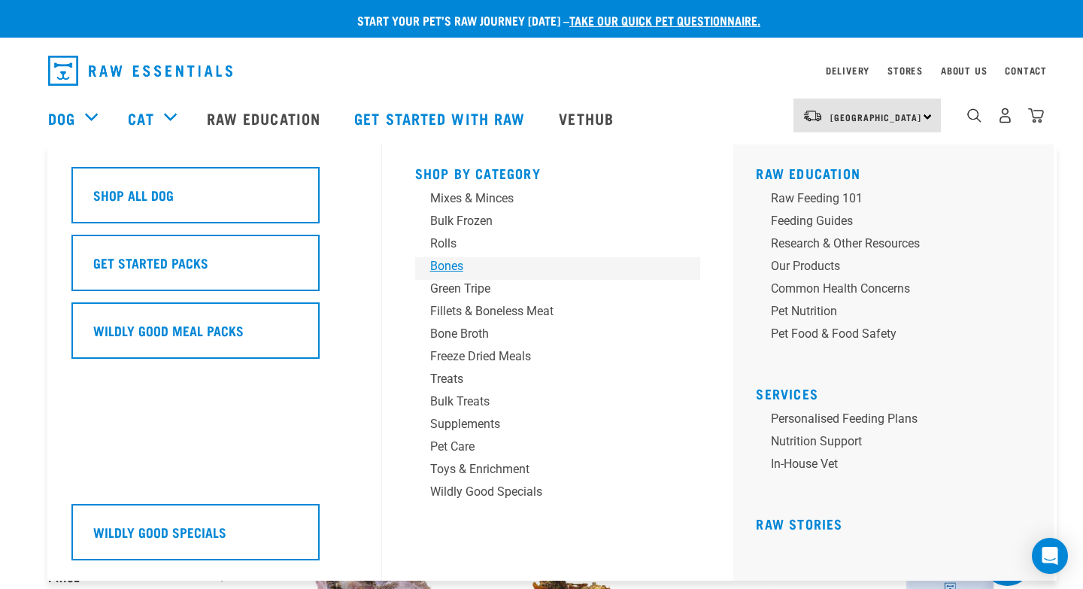
click at [453, 261] on div "Bones" at bounding box center [547, 266] width 235 height 18
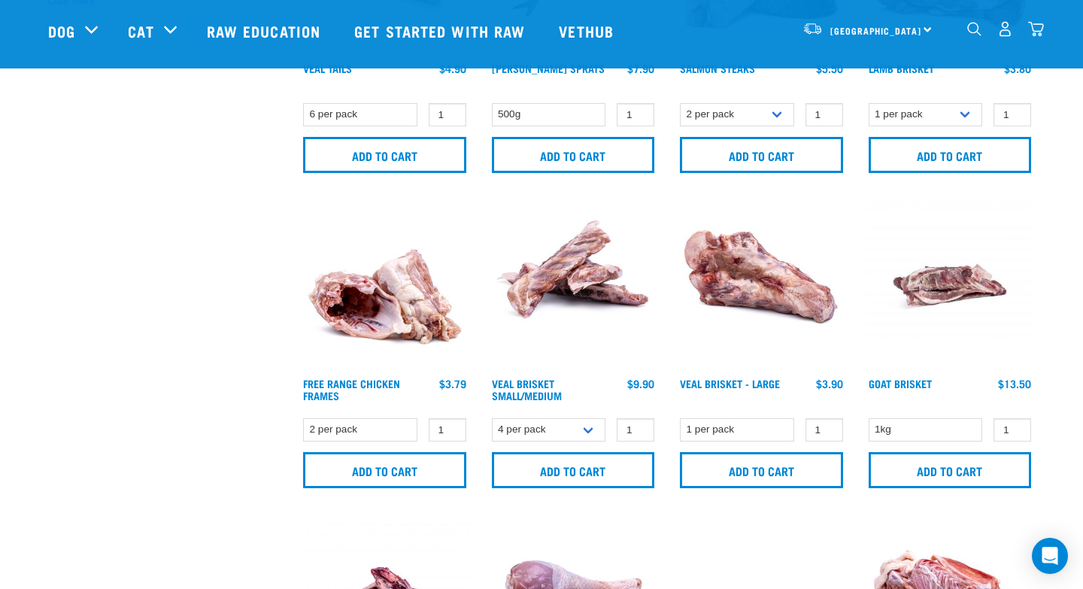
scroll to position [544, 0]
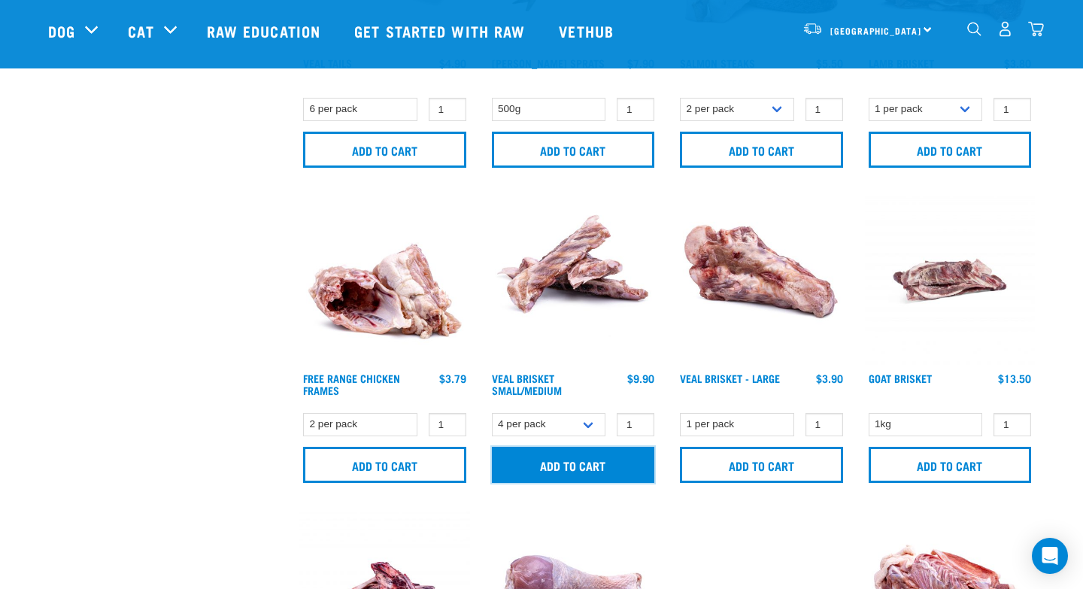
click at [584, 469] on input "Add to cart" at bounding box center [573, 465] width 163 height 36
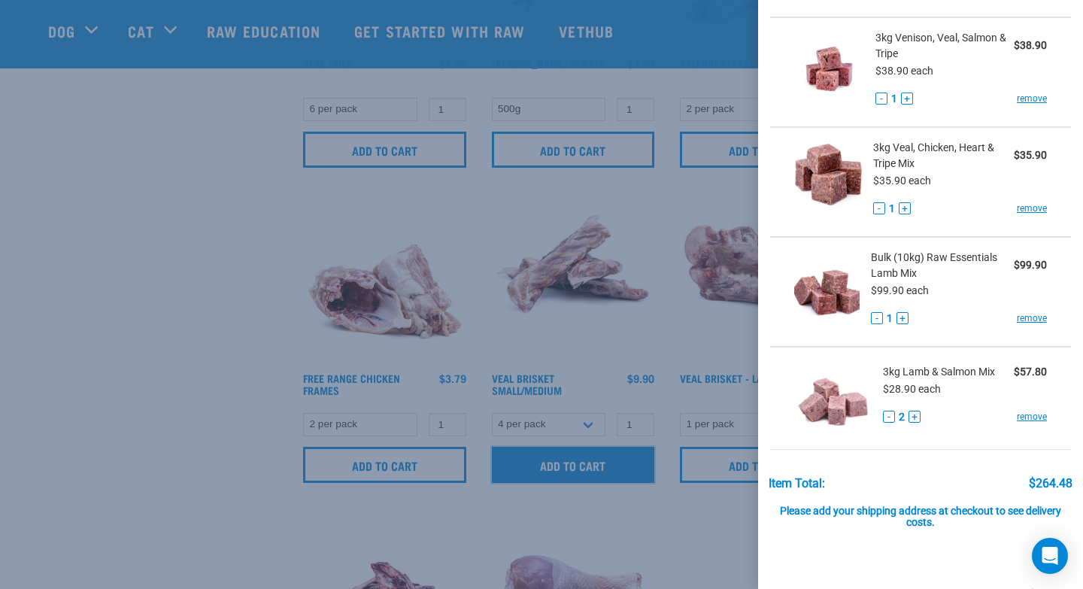
scroll to position [567, 0]
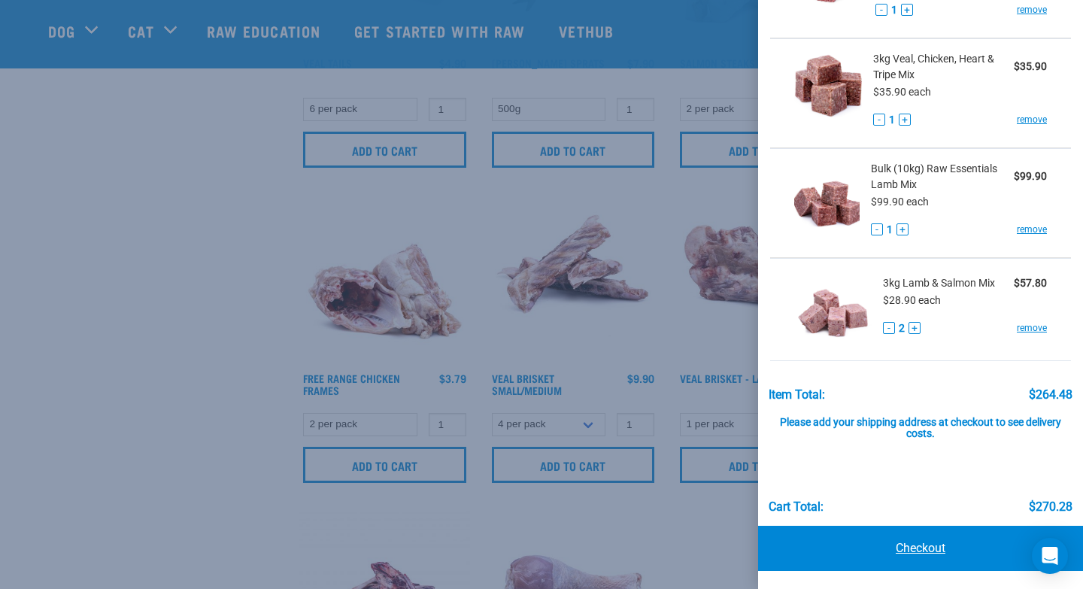
click at [917, 554] on link "Checkout" at bounding box center [920, 548] width 325 height 45
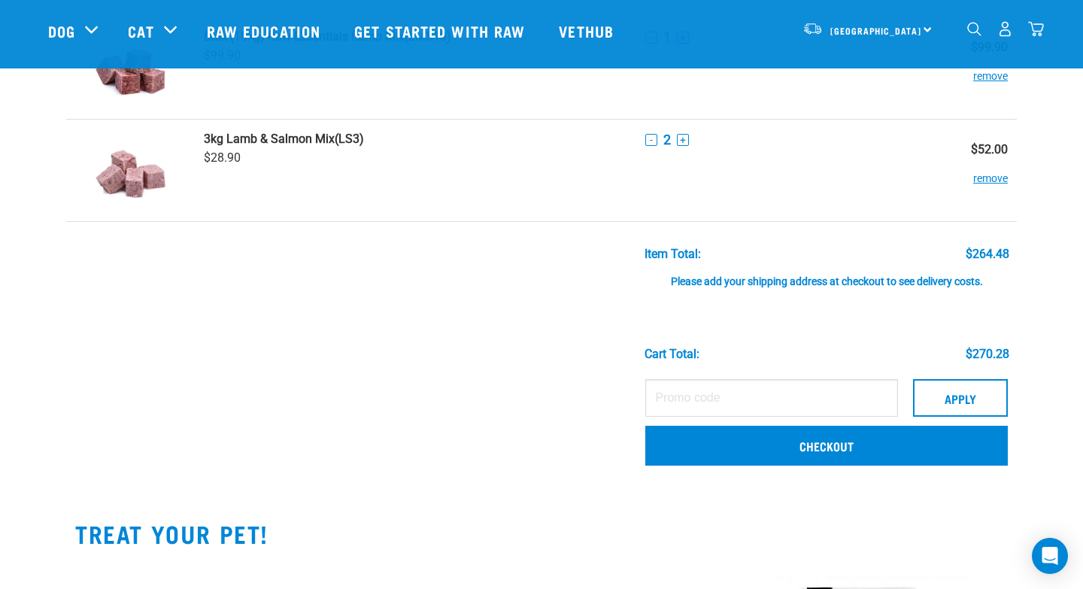
scroll to position [727, 0]
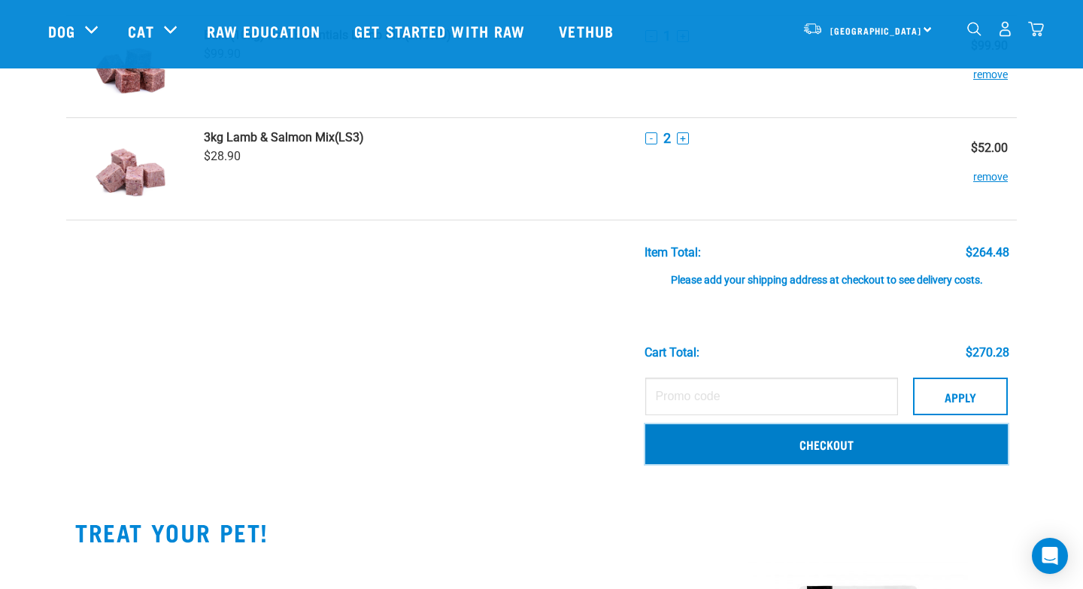
click at [756, 436] on link "Checkout" at bounding box center [826, 443] width 363 height 39
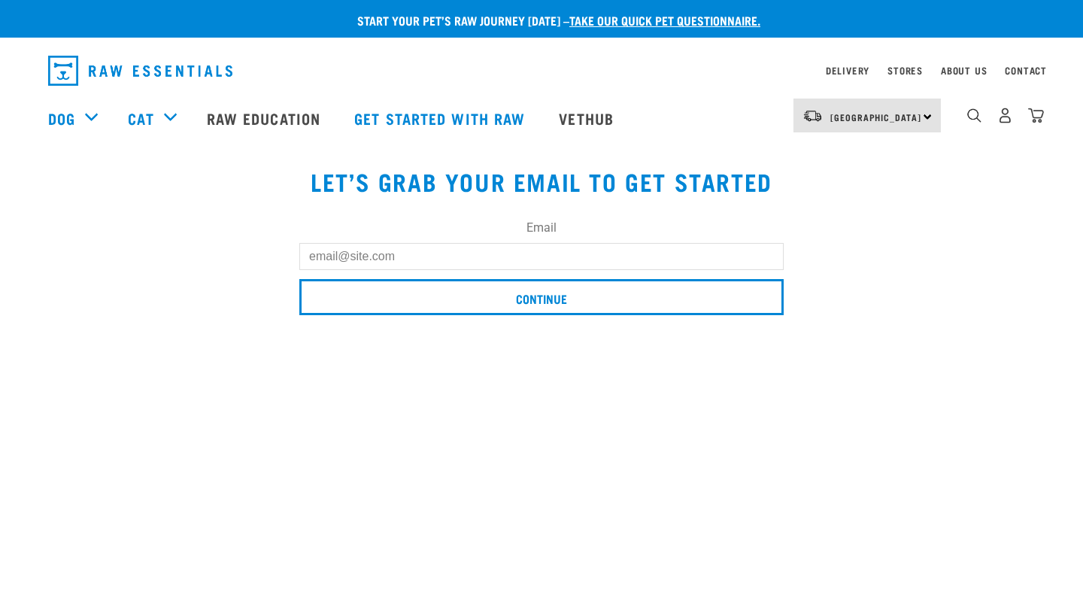
type input "[EMAIL_ADDRESS][DOMAIN_NAME]"
click at [369, 254] on input "[EMAIL_ADDRESS][DOMAIN_NAME]" at bounding box center [541, 256] width 484 height 27
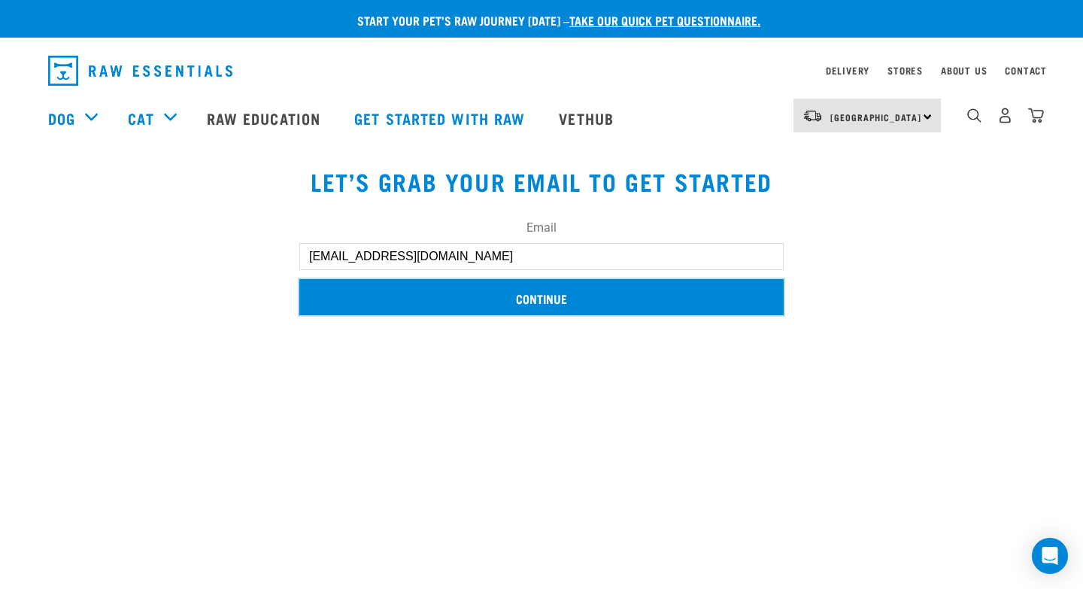
click at [359, 296] on input "Continue" at bounding box center [541, 297] width 484 height 36
click at [463, 297] on input "Continue" at bounding box center [541, 297] width 484 height 36
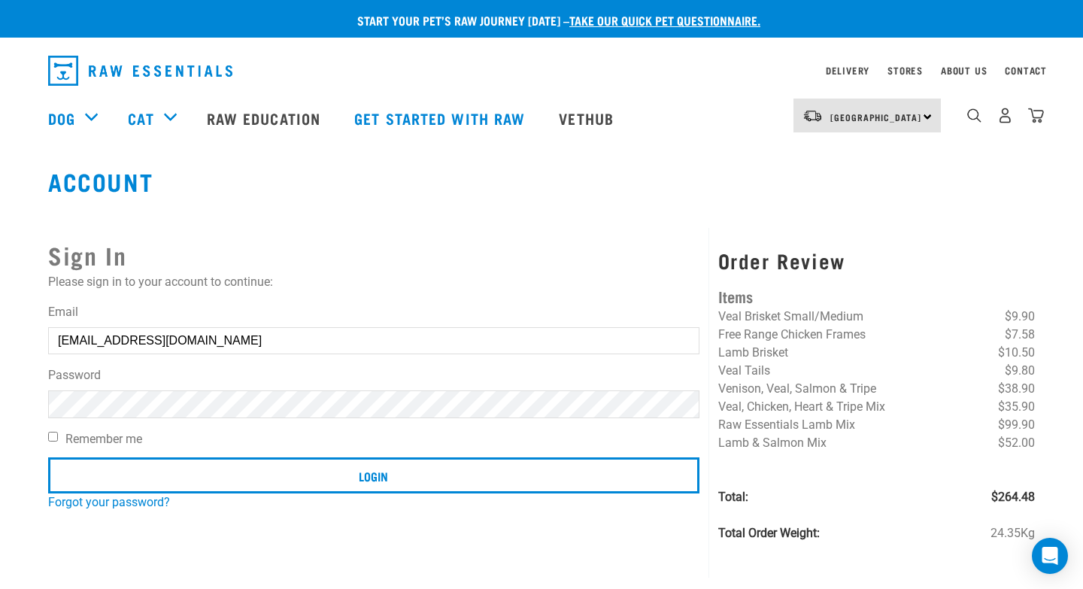
scroll to position [28, 0]
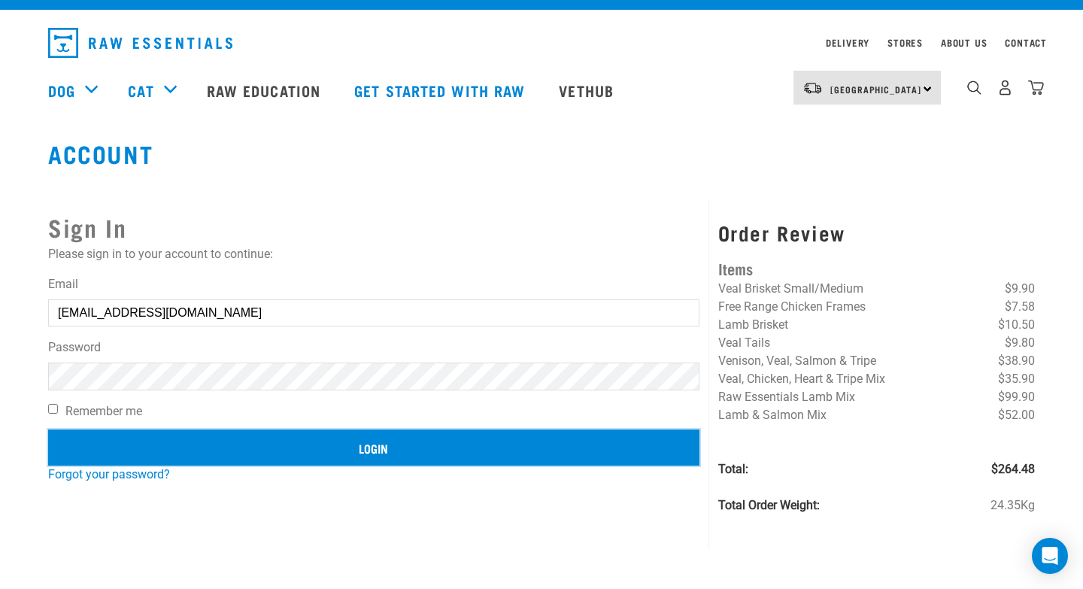
click at [193, 450] on input "Login" at bounding box center [373, 448] width 651 height 36
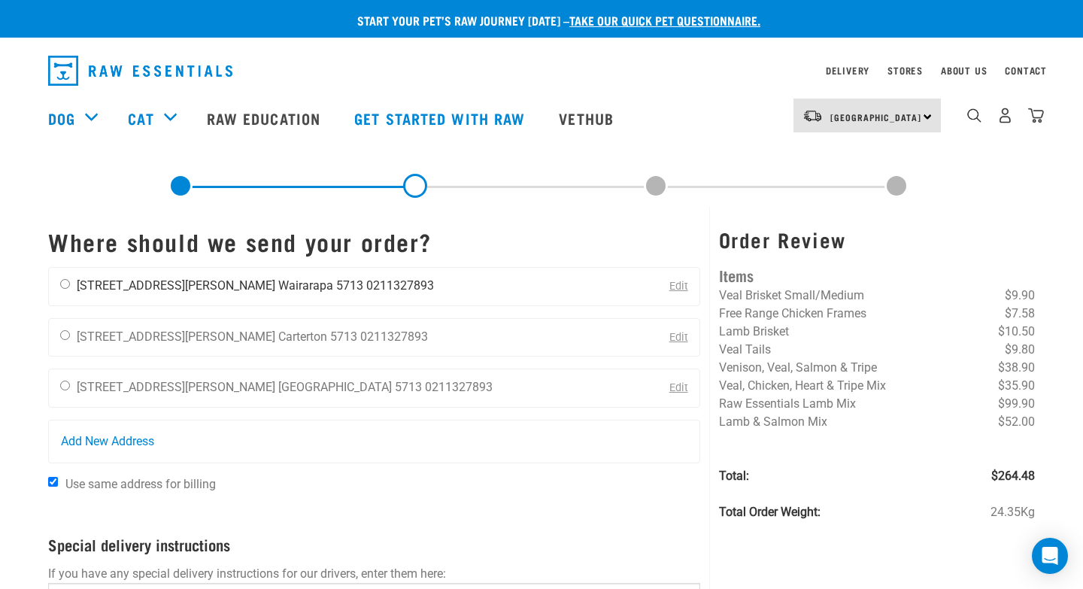
click at [141, 282] on li "[STREET_ADDRESS][PERSON_NAME]" at bounding box center [176, 285] width 199 height 14
click at [60, 287] on input "radio" at bounding box center [65, 284] width 10 height 10
radio input "true"
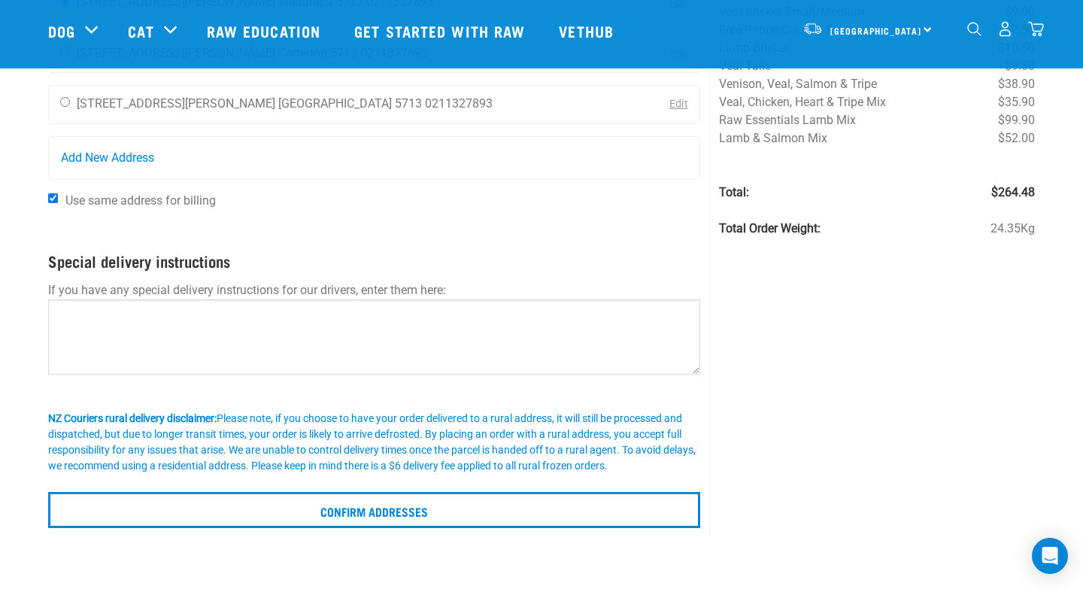
scroll to position [182, 0]
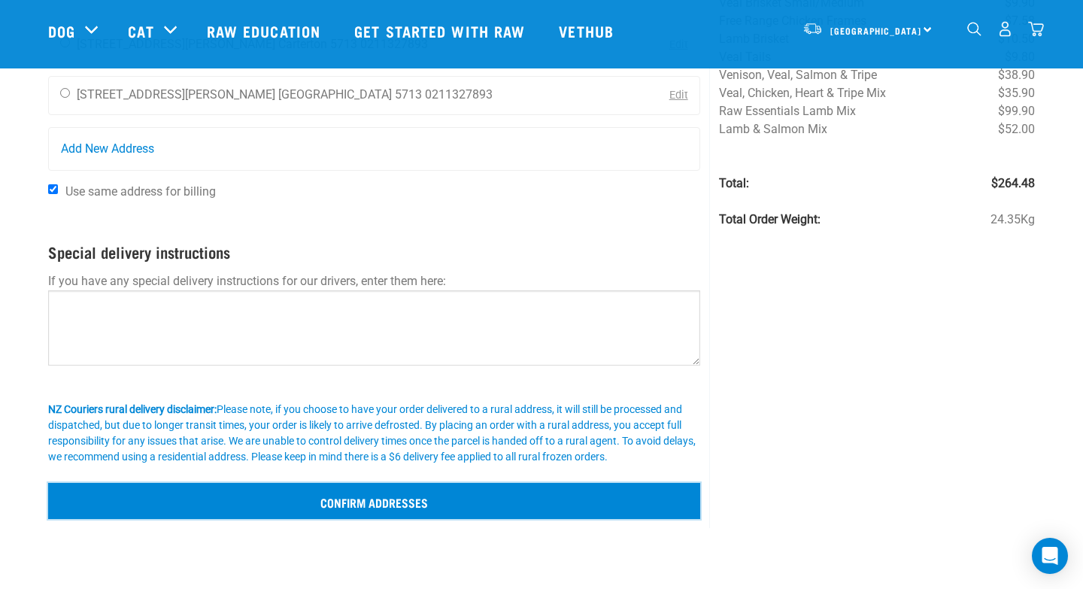
click at [129, 503] on input "Confirm addresses" at bounding box center [374, 501] width 652 height 36
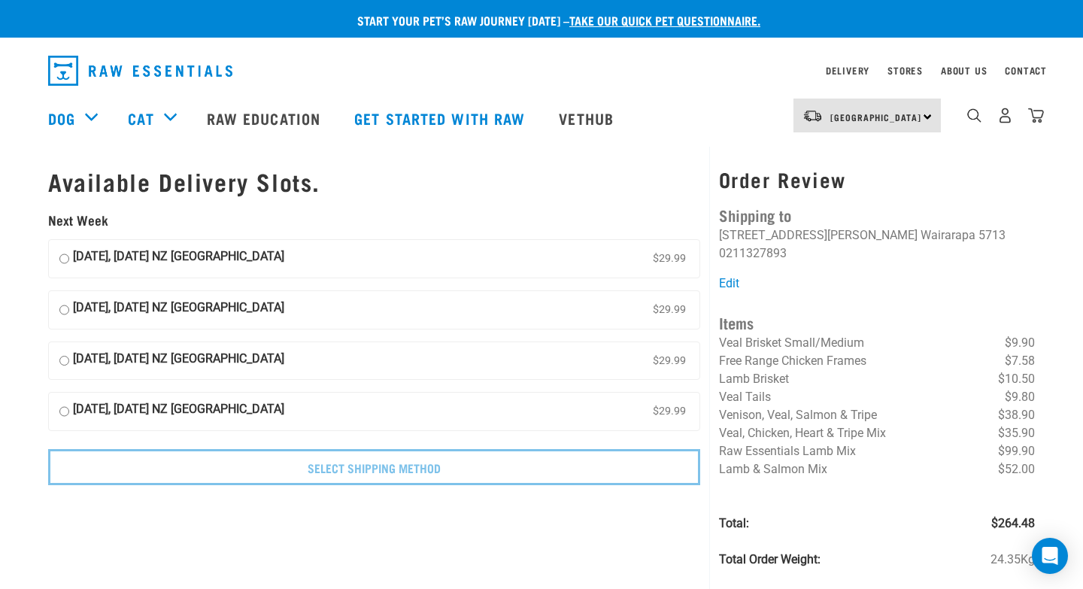
click at [65, 364] on input "[DATE], [DATE] NZ [GEOGRAPHIC_DATA] $29.99" at bounding box center [64, 361] width 10 height 23
radio input "true"
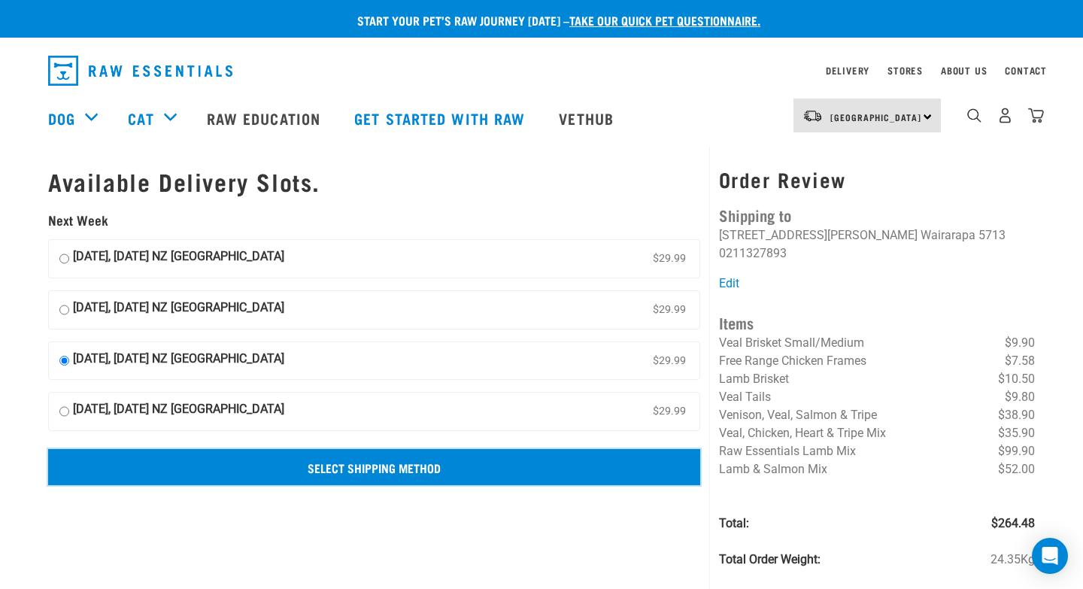
click at [135, 463] on input "Select Shipping Method" at bounding box center [374, 467] width 652 height 36
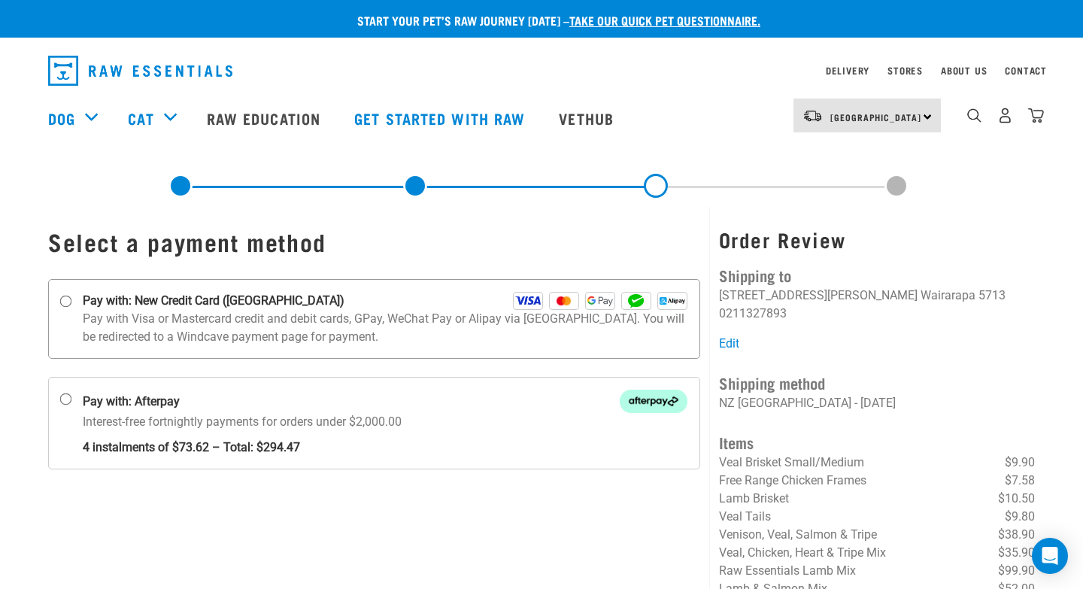
click at [142, 318] on p "Pay with Visa or Mastercard credit and debit cards, GPay, WeChat Pay or Alipay …" at bounding box center [385, 328] width 605 height 36
click at [72, 308] on input "Pay with: New Credit Card ([GEOGRAPHIC_DATA])" at bounding box center [66, 302] width 12 height 12
radio input "true"
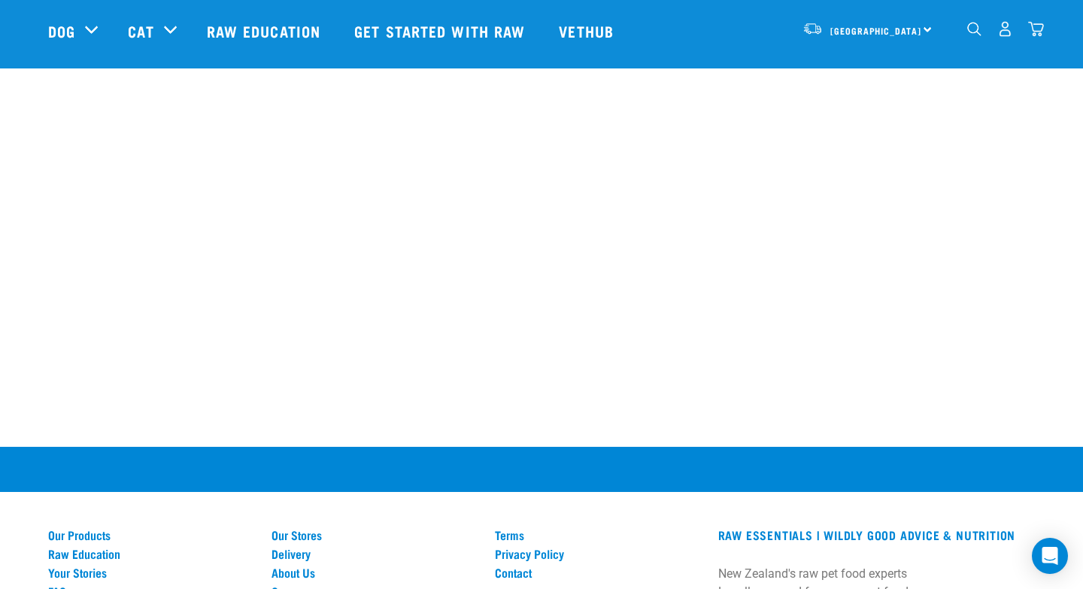
scroll to position [702, 0]
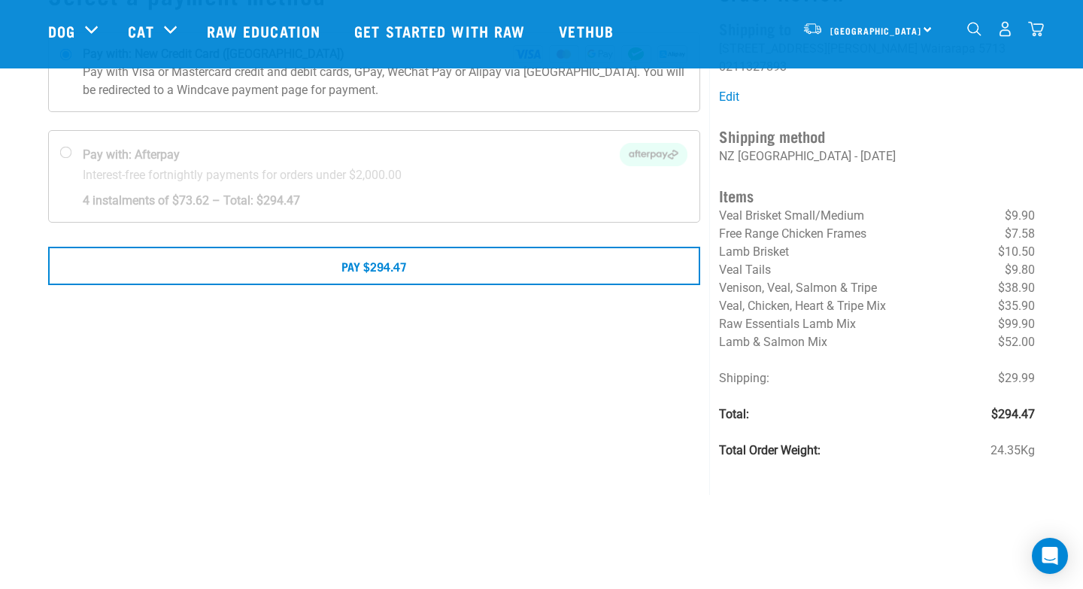
scroll to position [62, 0]
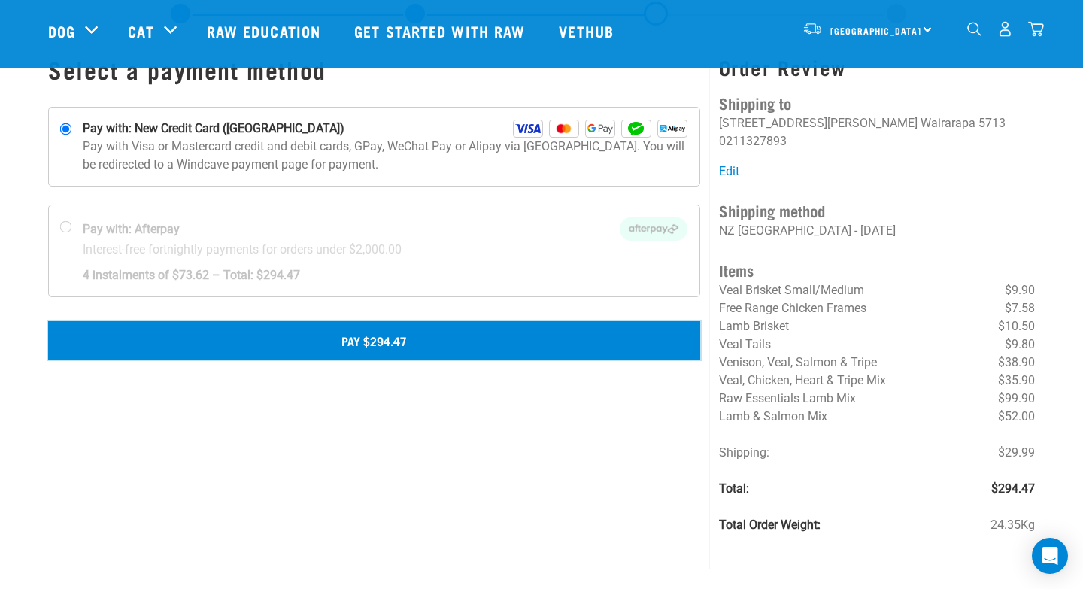
click at [448, 345] on button "Pay $294.47" at bounding box center [374, 340] width 652 height 38
